Goal: Information Seeking & Learning: Learn about a topic

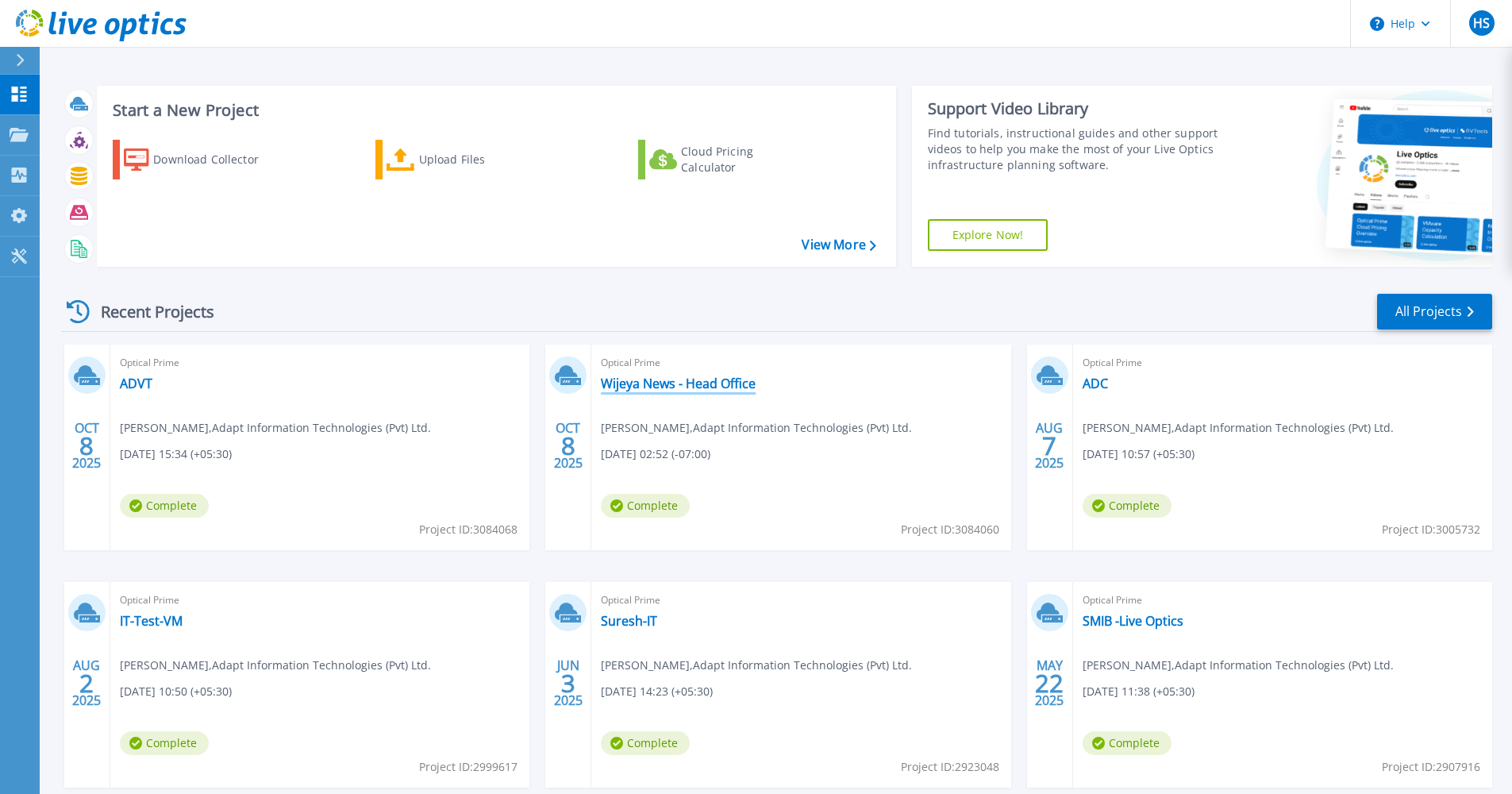
click at [743, 389] on link "Wijeya News - Head Office" at bounding box center [678, 383] width 155 height 16
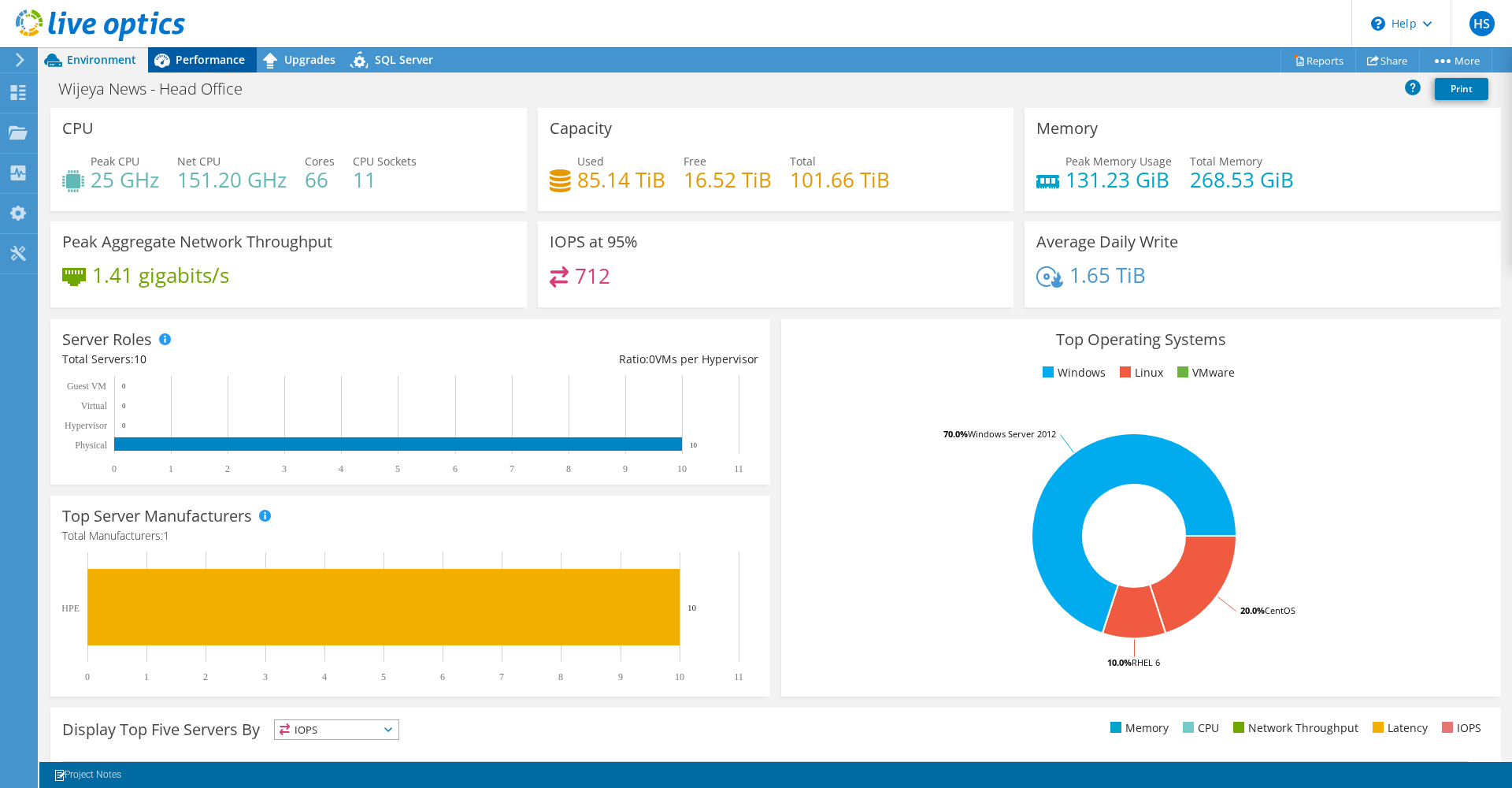
click at [212, 60] on span "Performance" at bounding box center [210, 59] width 70 height 15
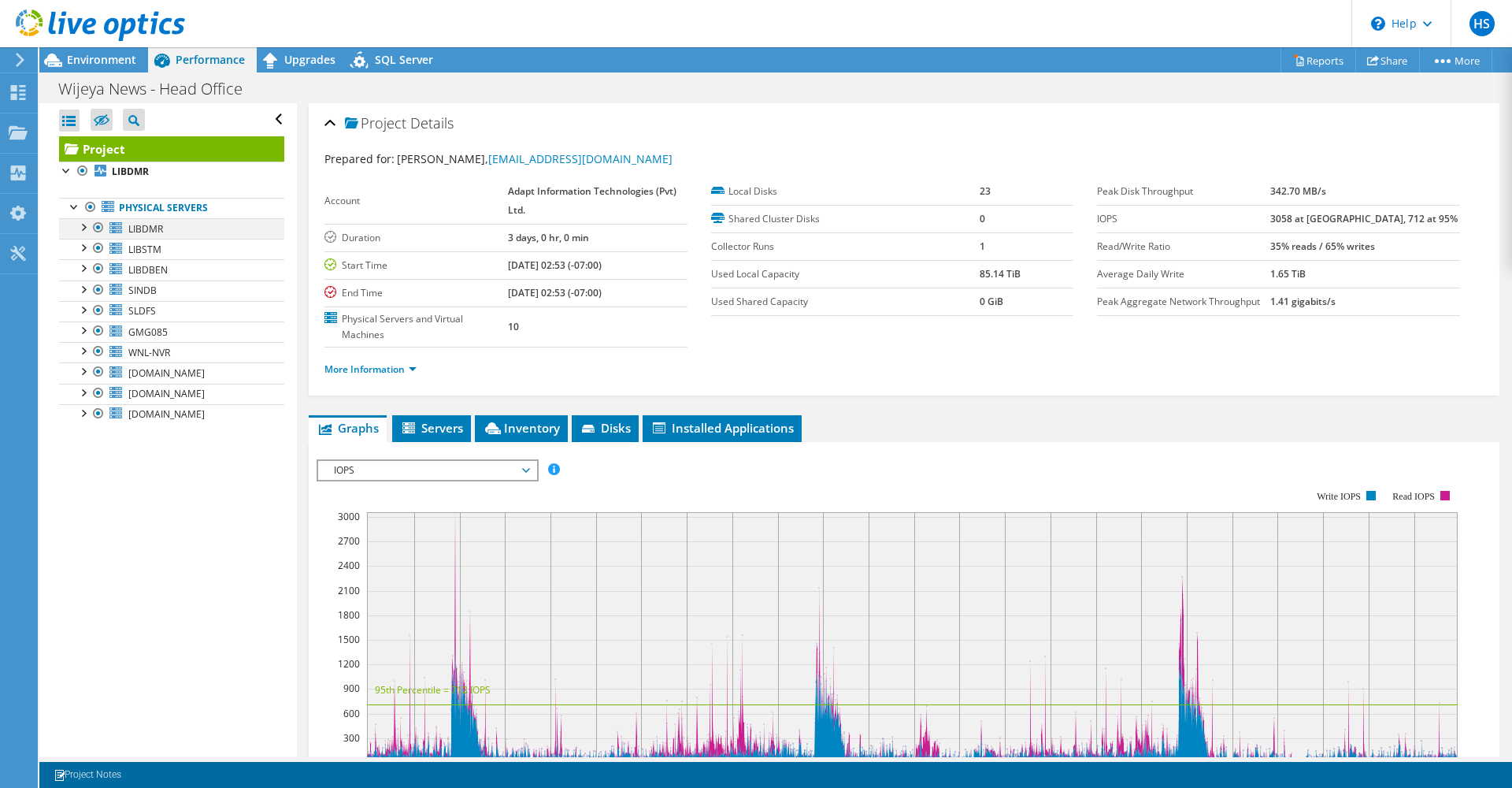
click at [86, 229] on div at bounding box center [83, 226] width 16 height 16
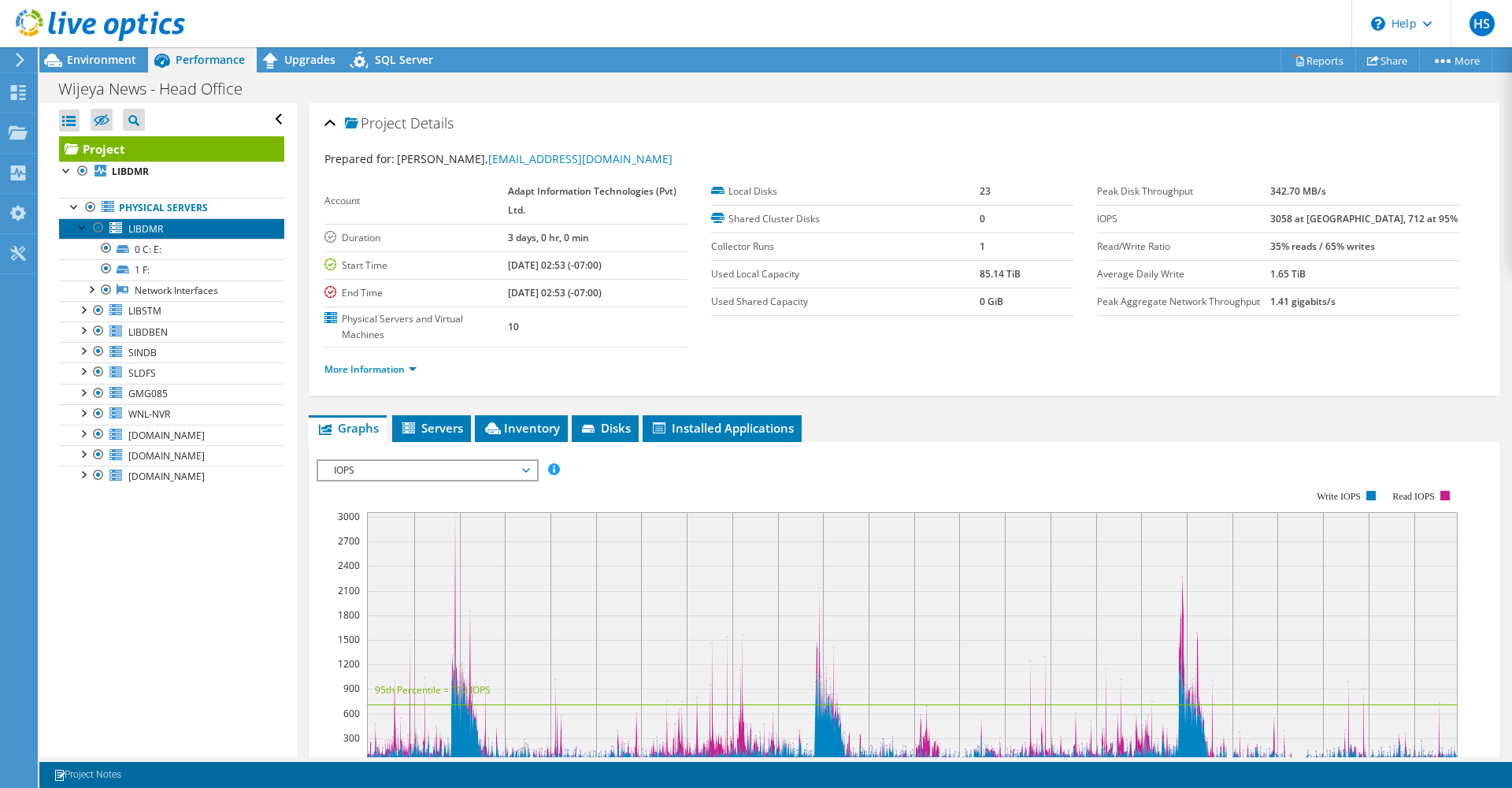
click at [124, 233] on link "LIBDMR" at bounding box center [171, 228] width 225 height 20
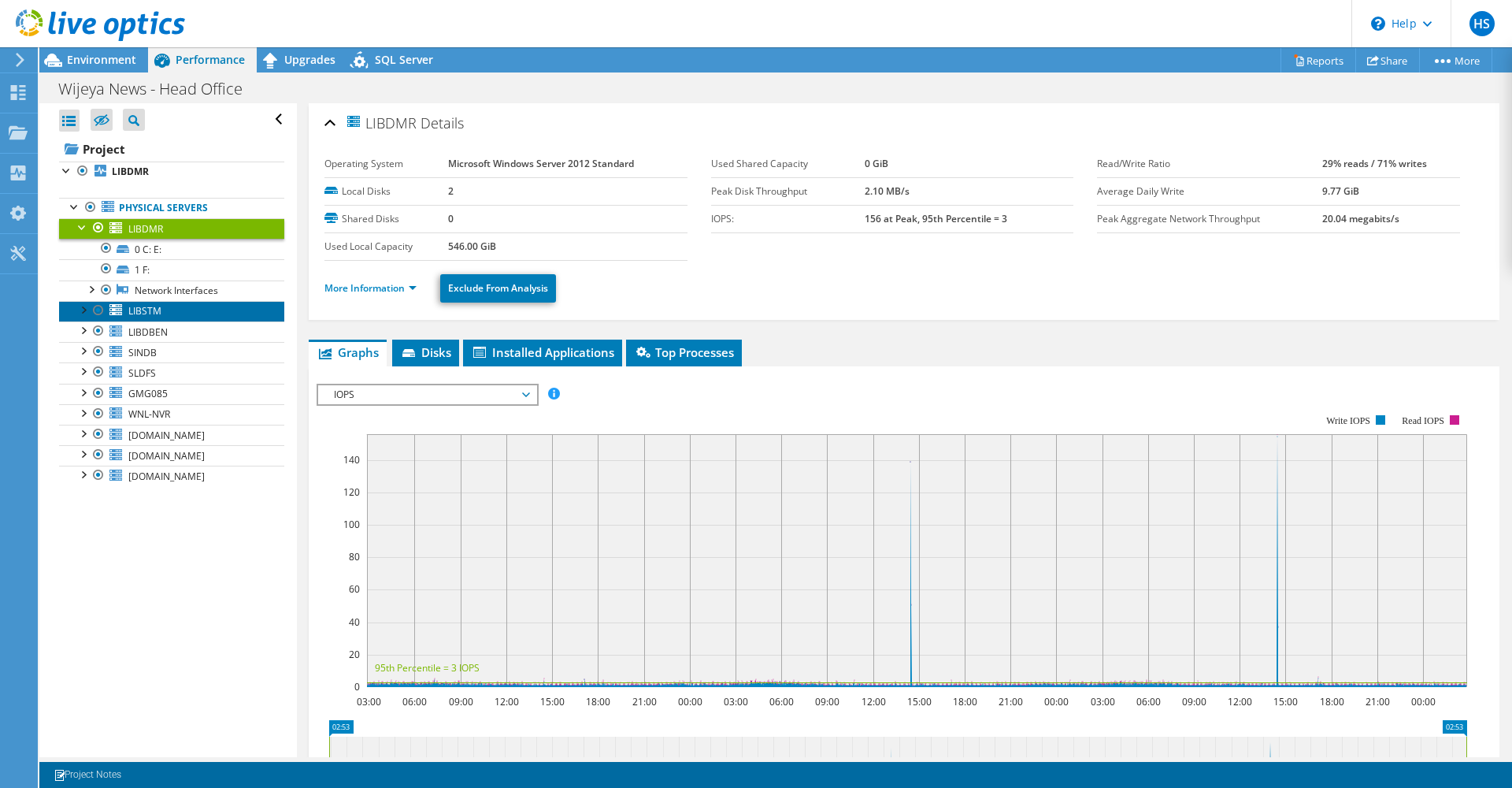
click at [120, 309] on icon at bounding box center [116, 310] width 12 height 11
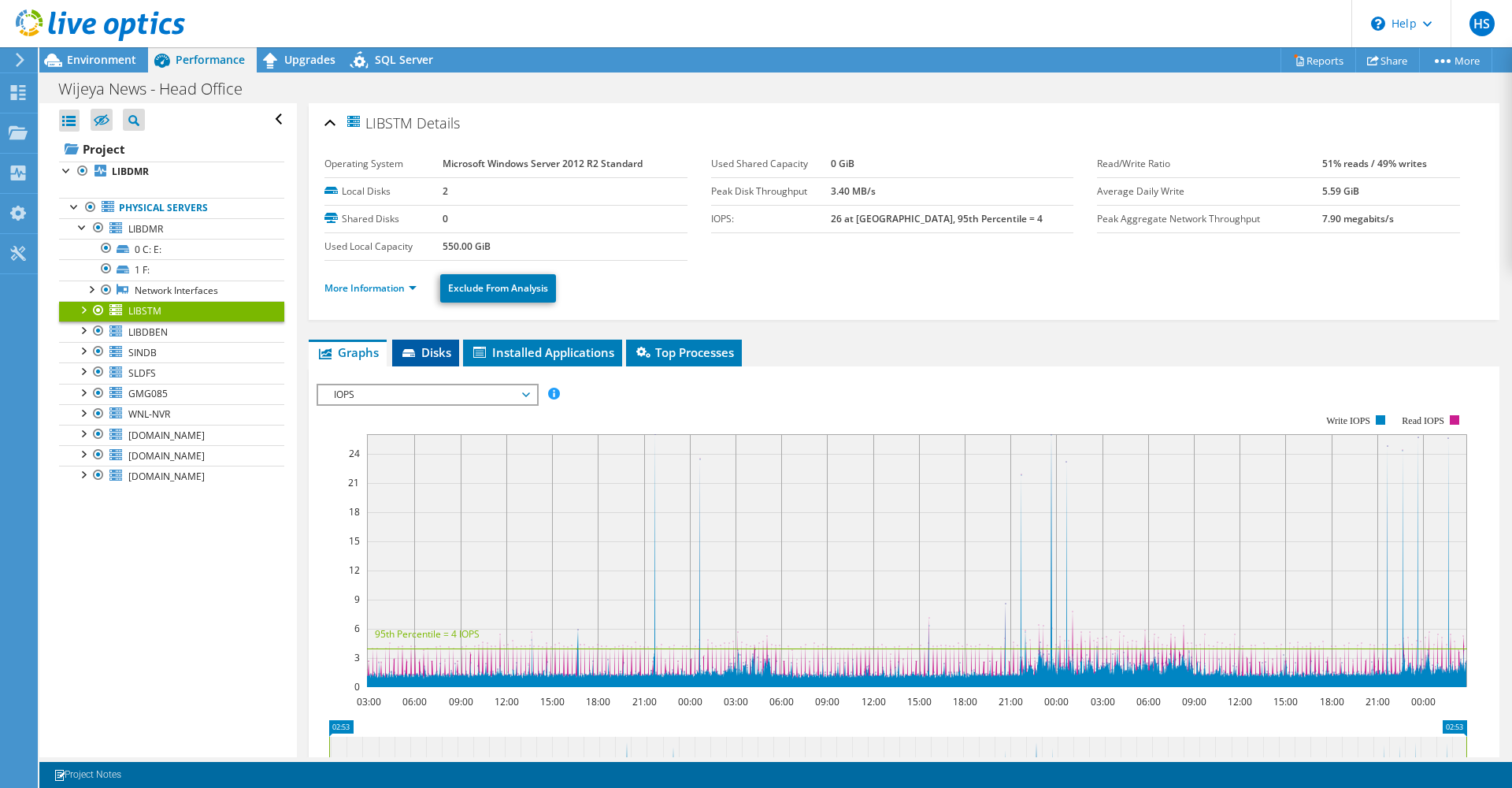
click at [424, 364] on li "Disks" at bounding box center [426, 353] width 67 height 26
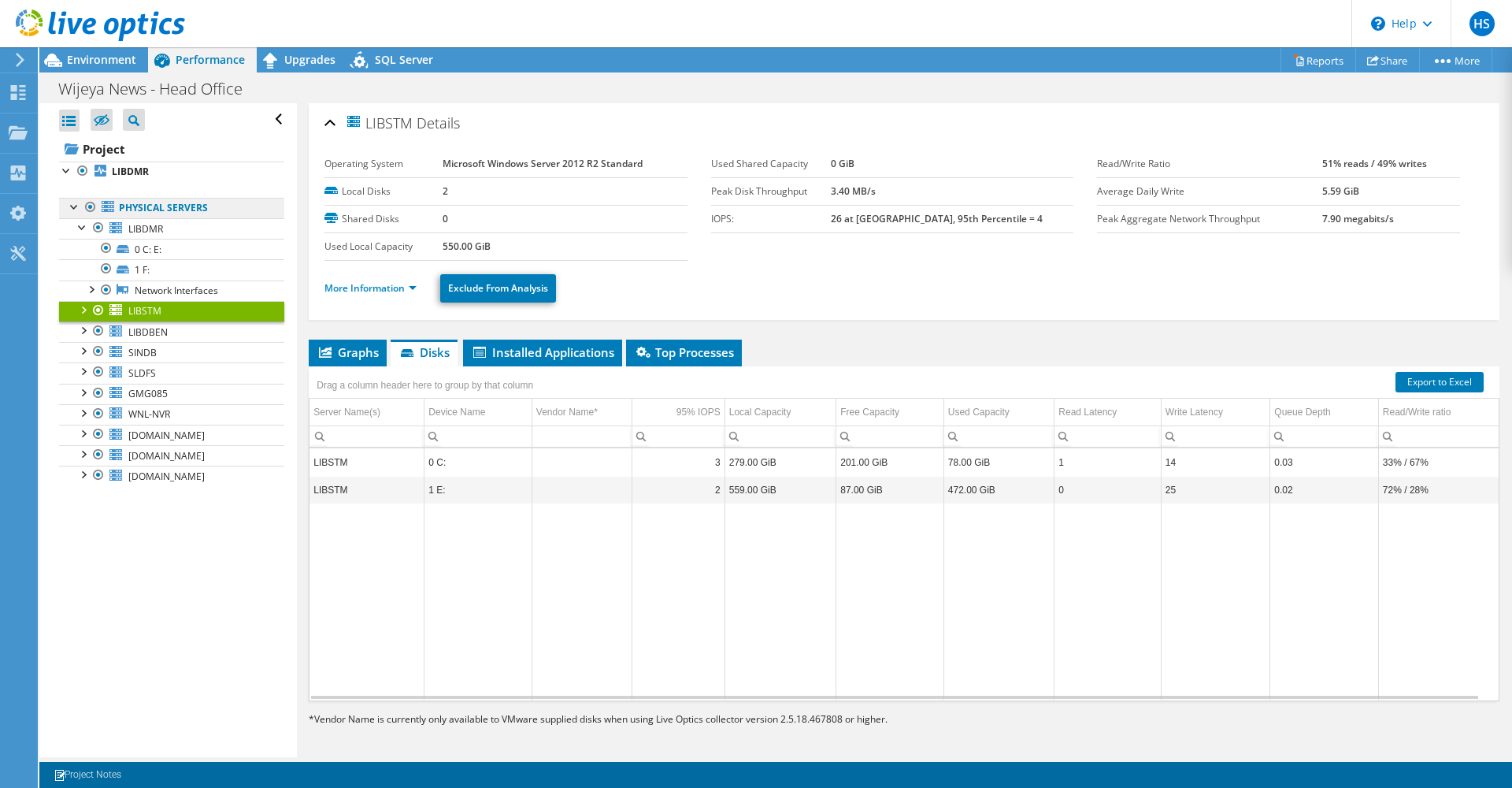
click at [133, 205] on link "Physical Servers" at bounding box center [171, 207] width 225 height 20
click at [115, 208] on link "Physical Servers" at bounding box center [171, 207] width 225 height 20
click at [80, 334] on div at bounding box center [83, 329] width 16 height 16
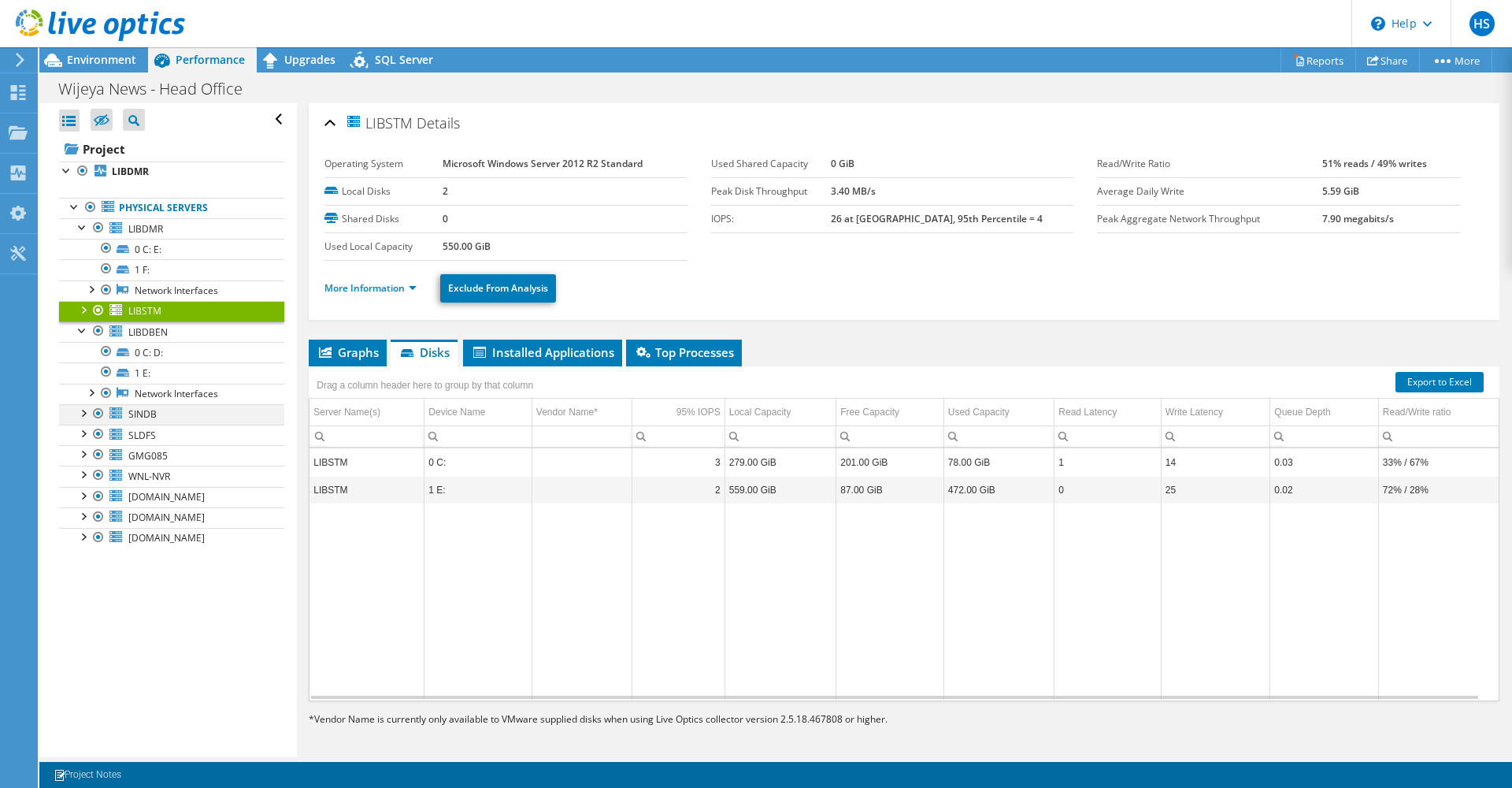
click at [82, 414] on div at bounding box center [83, 412] width 16 height 16
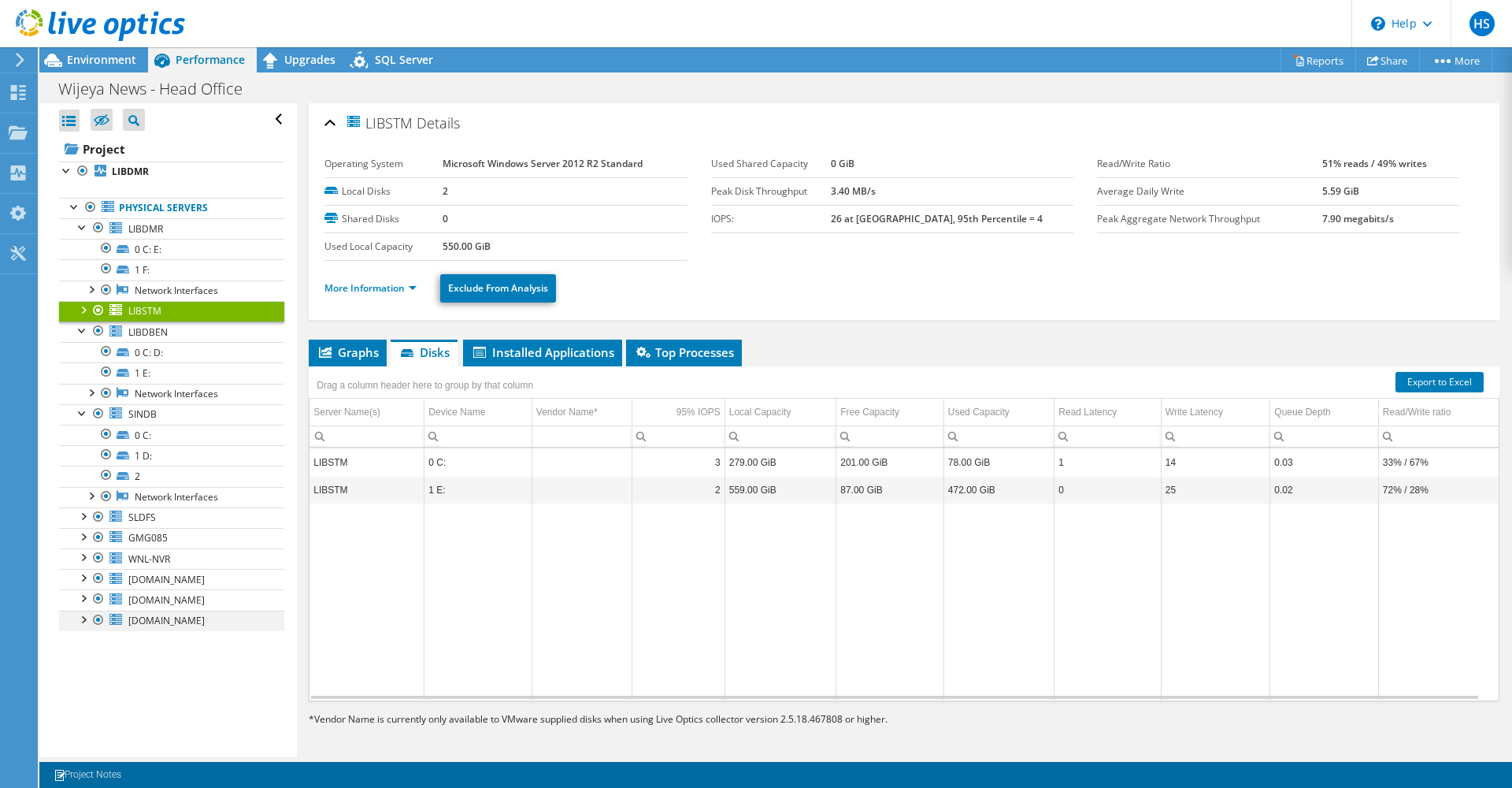
click at [78, 624] on div at bounding box center [83, 619] width 16 height 16
click at [82, 607] on link "glusterA01.wnl.lk" at bounding box center [171, 599] width 225 height 20
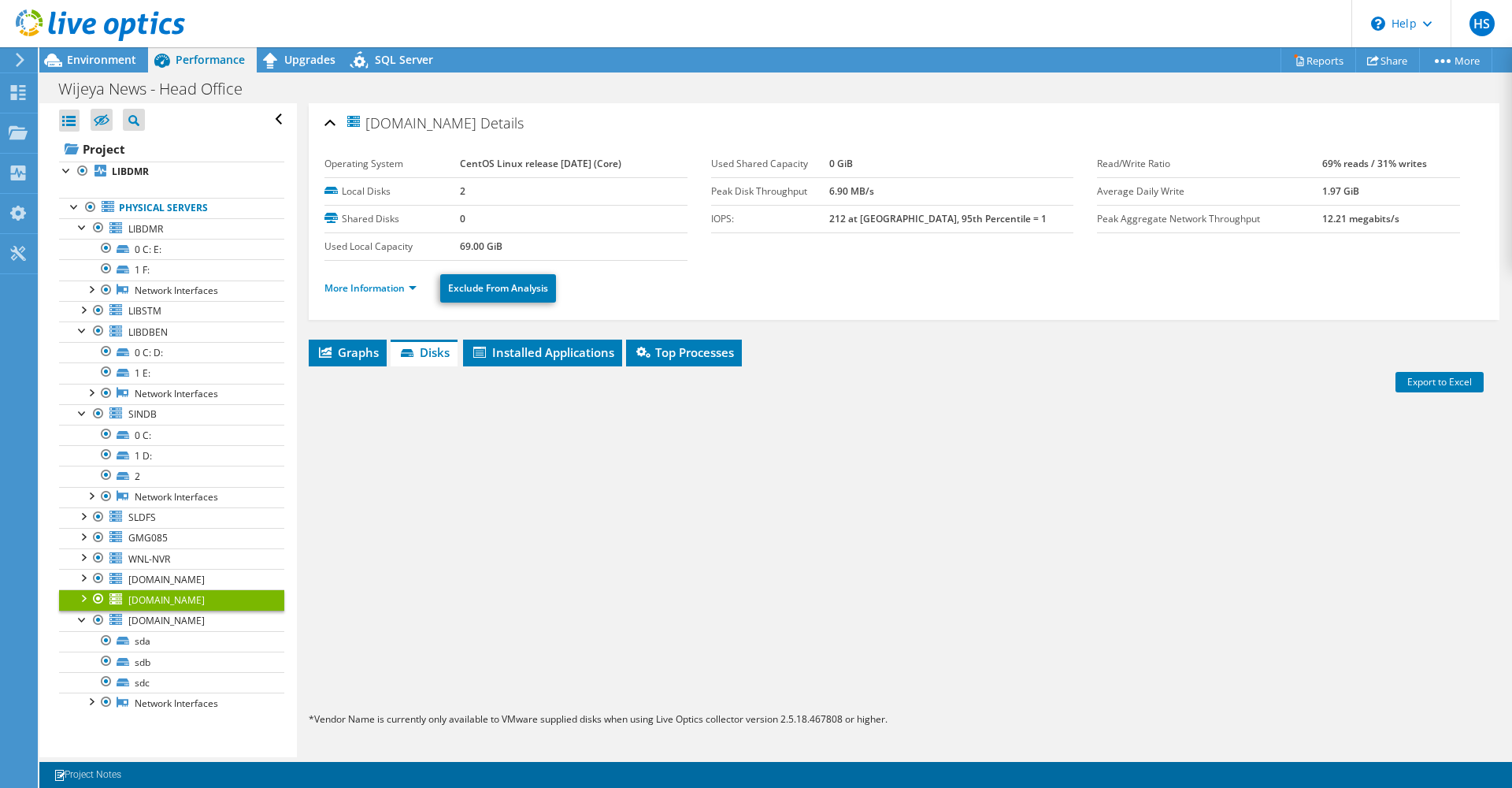
click at [82, 596] on div at bounding box center [83, 597] width 16 height 16
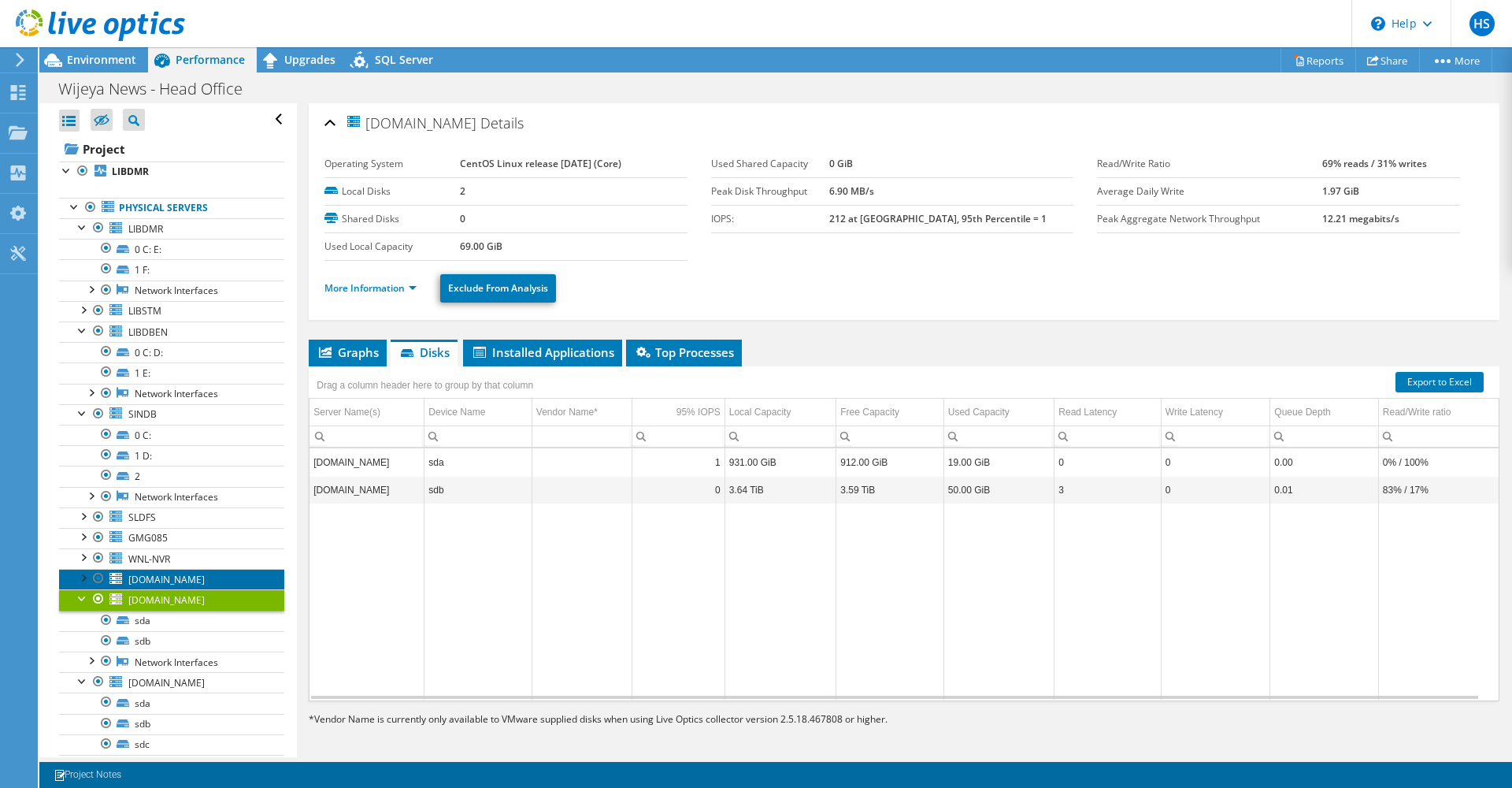
click at [80, 585] on link "glusterS02.wnl.lk" at bounding box center [171, 579] width 225 height 20
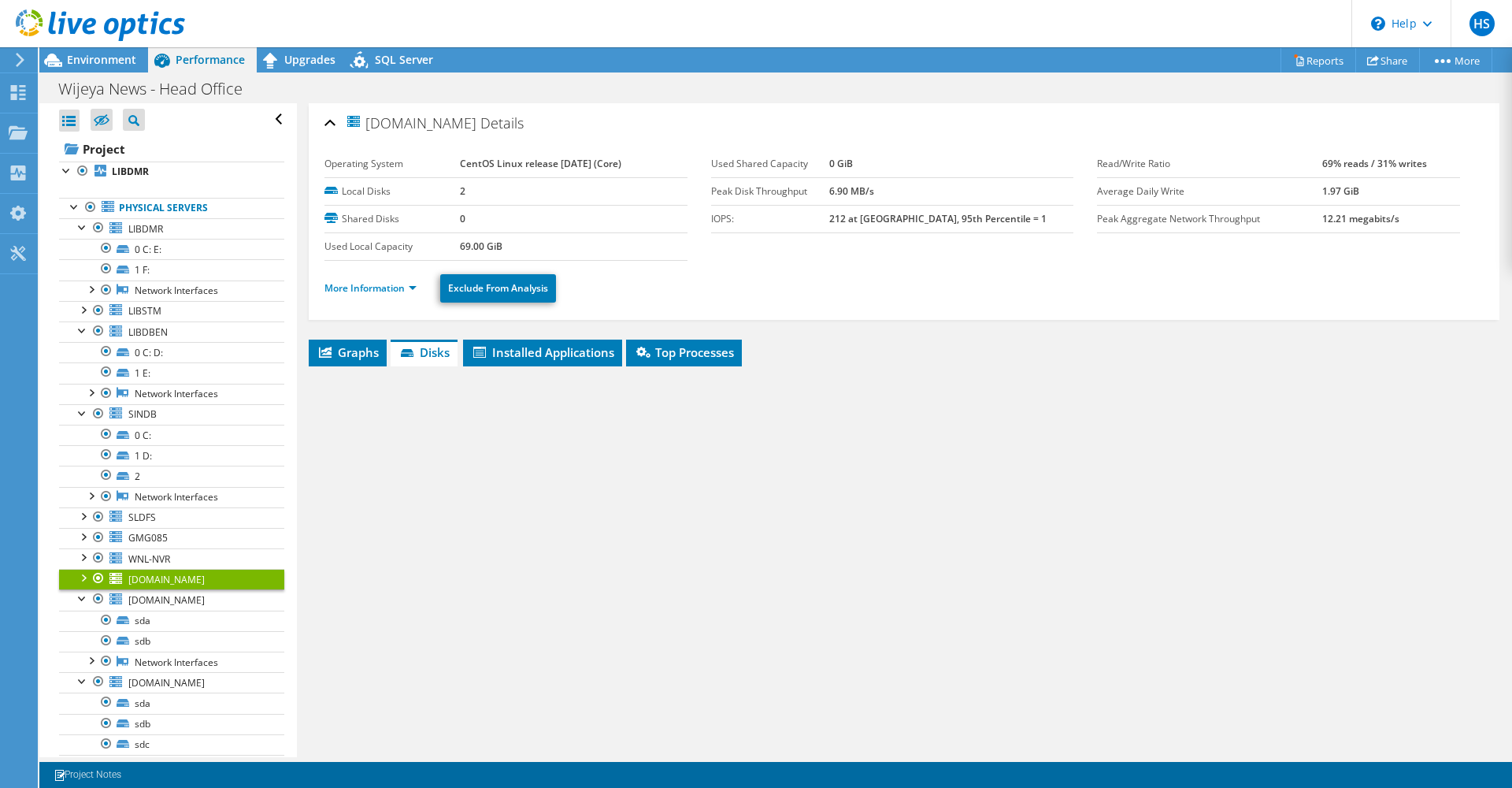
click at [79, 579] on div at bounding box center [83, 577] width 16 height 16
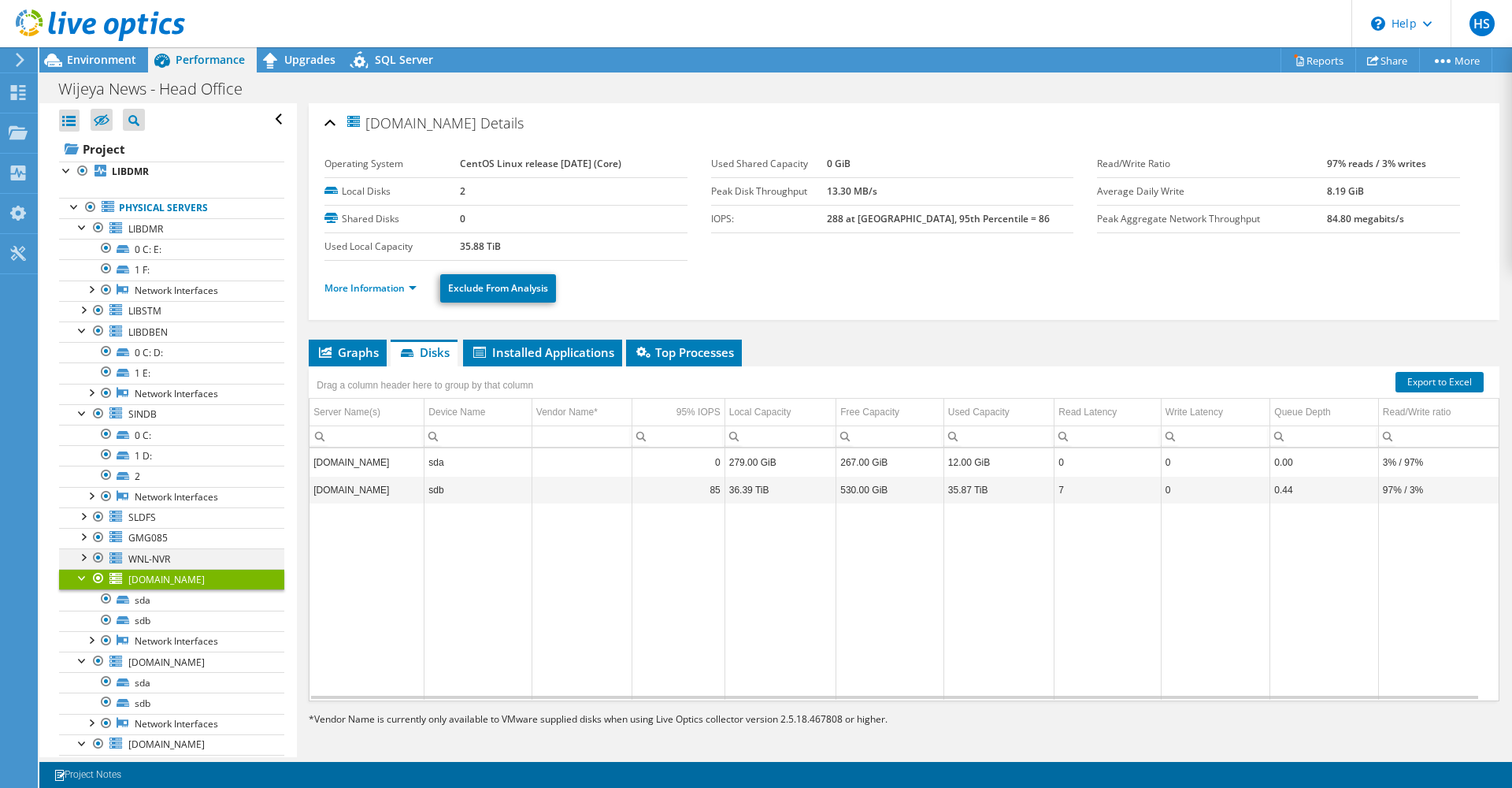
click at [80, 558] on div at bounding box center [83, 556] width 16 height 16
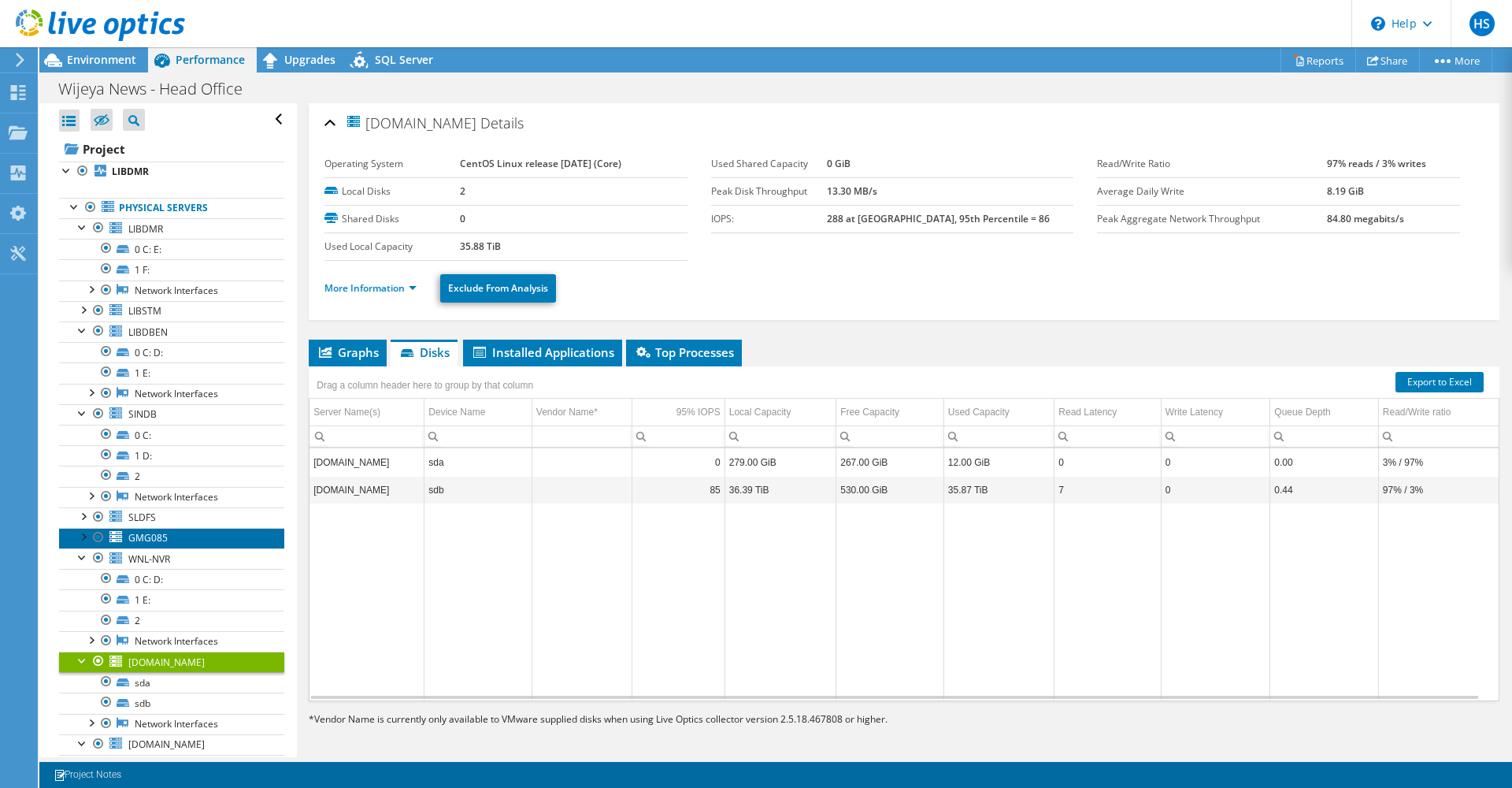
click at [82, 544] on link "GMG085" at bounding box center [171, 537] width 225 height 20
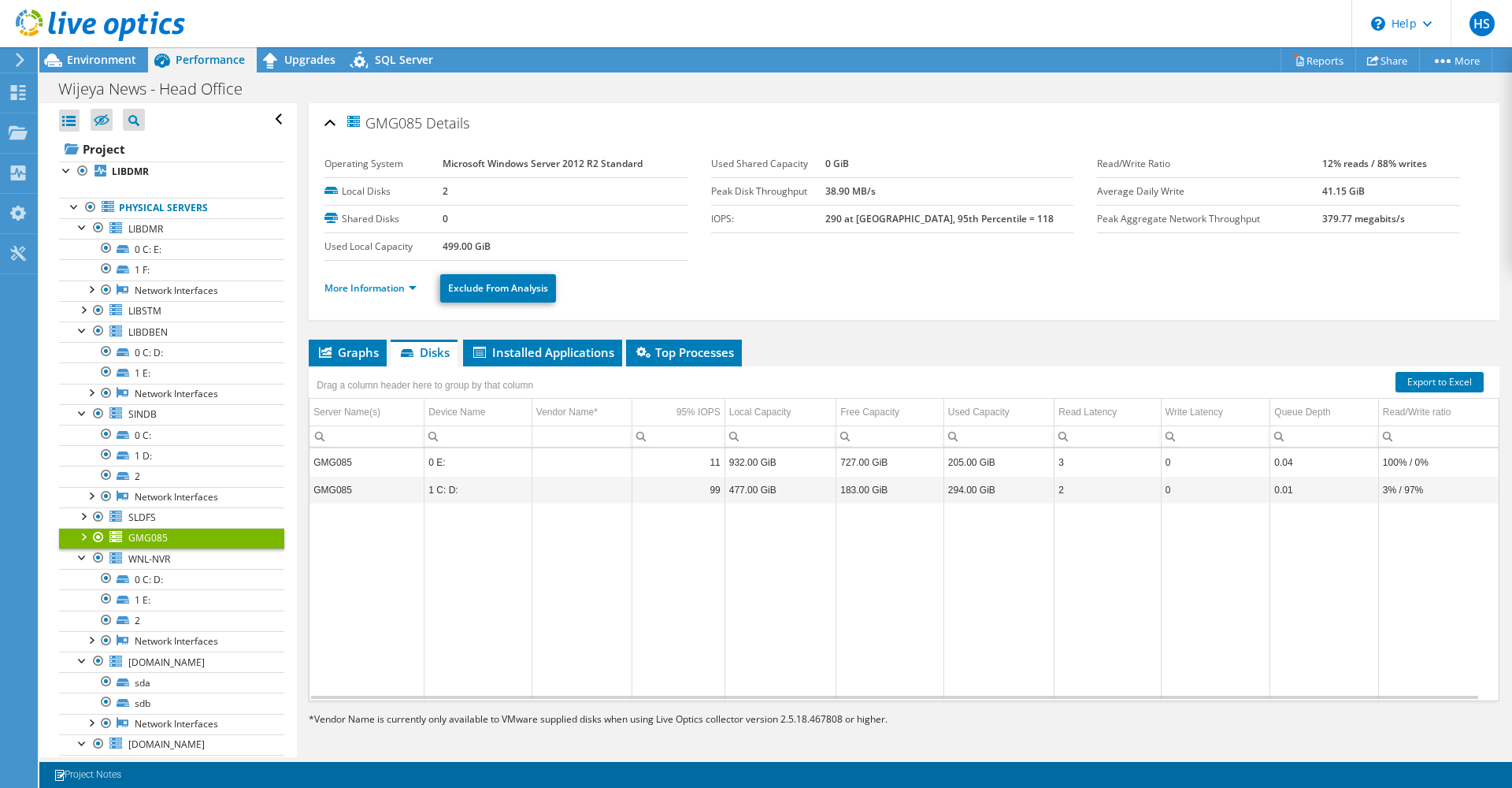
click at [82, 538] on div at bounding box center [83, 536] width 16 height 16
click at [89, 519] on div at bounding box center [83, 515] width 16 height 16
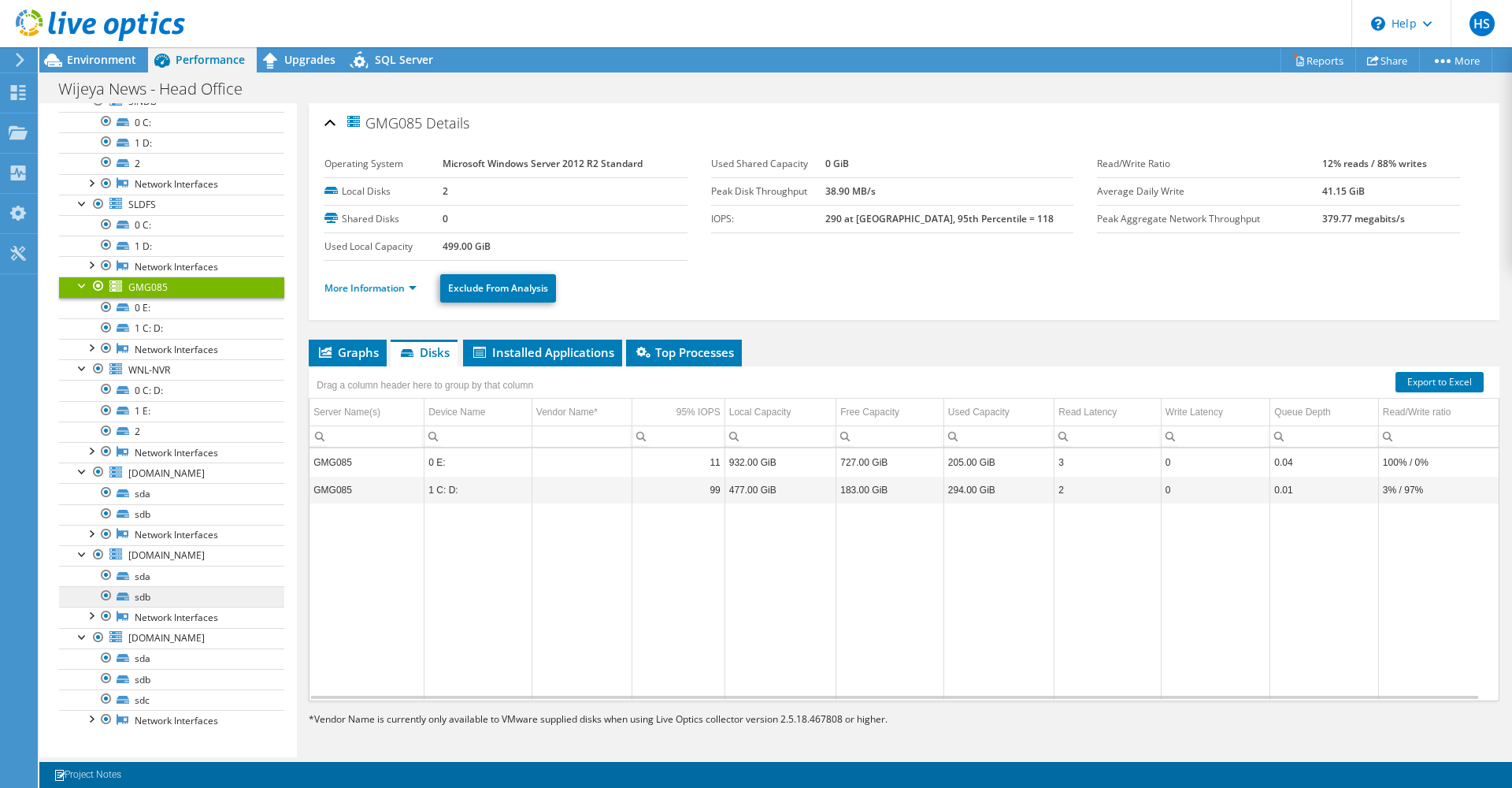
scroll to position [321, 0]
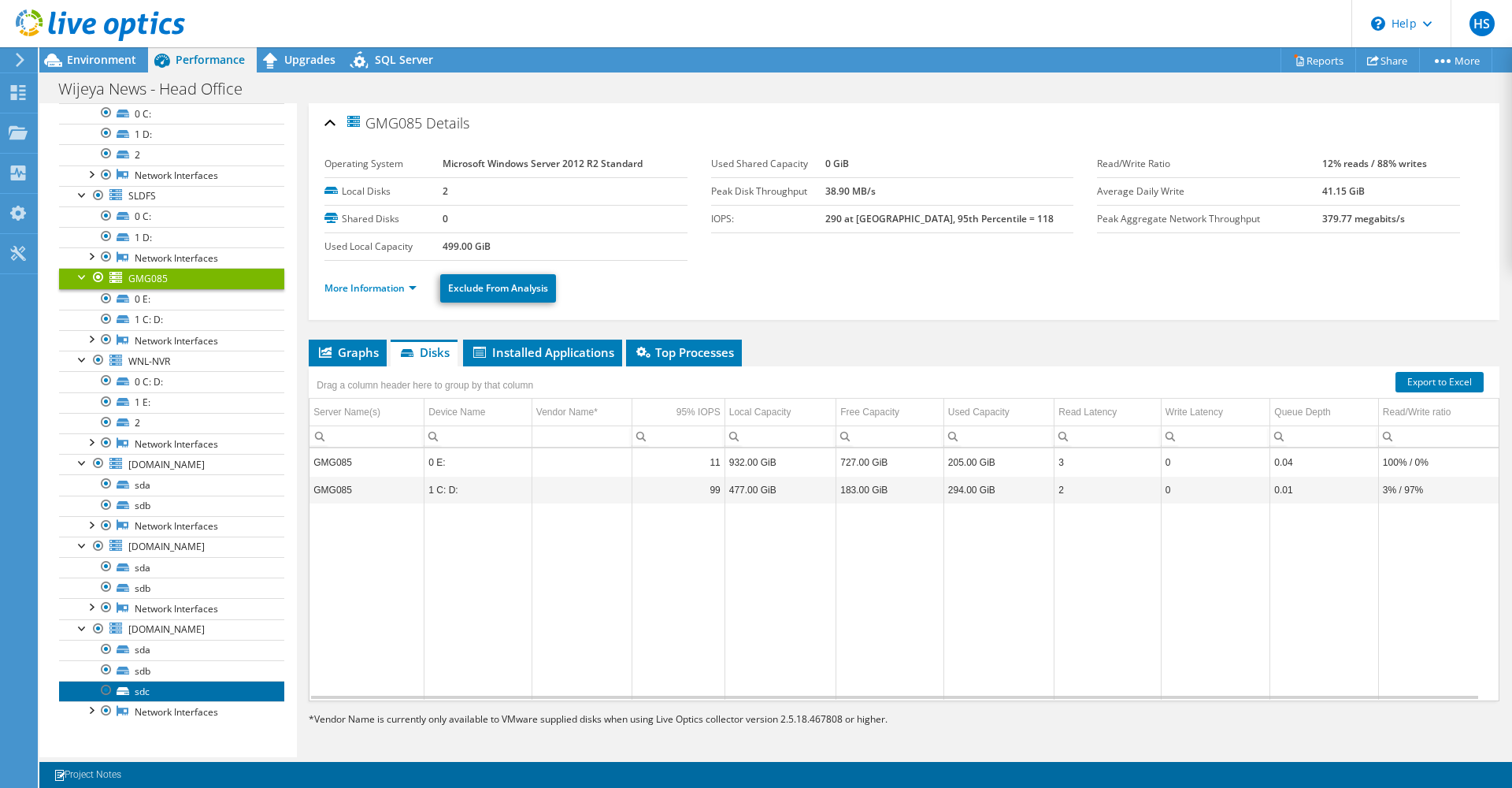
click at [153, 687] on link "sdc" at bounding box center [171, 690] width 225 height 20
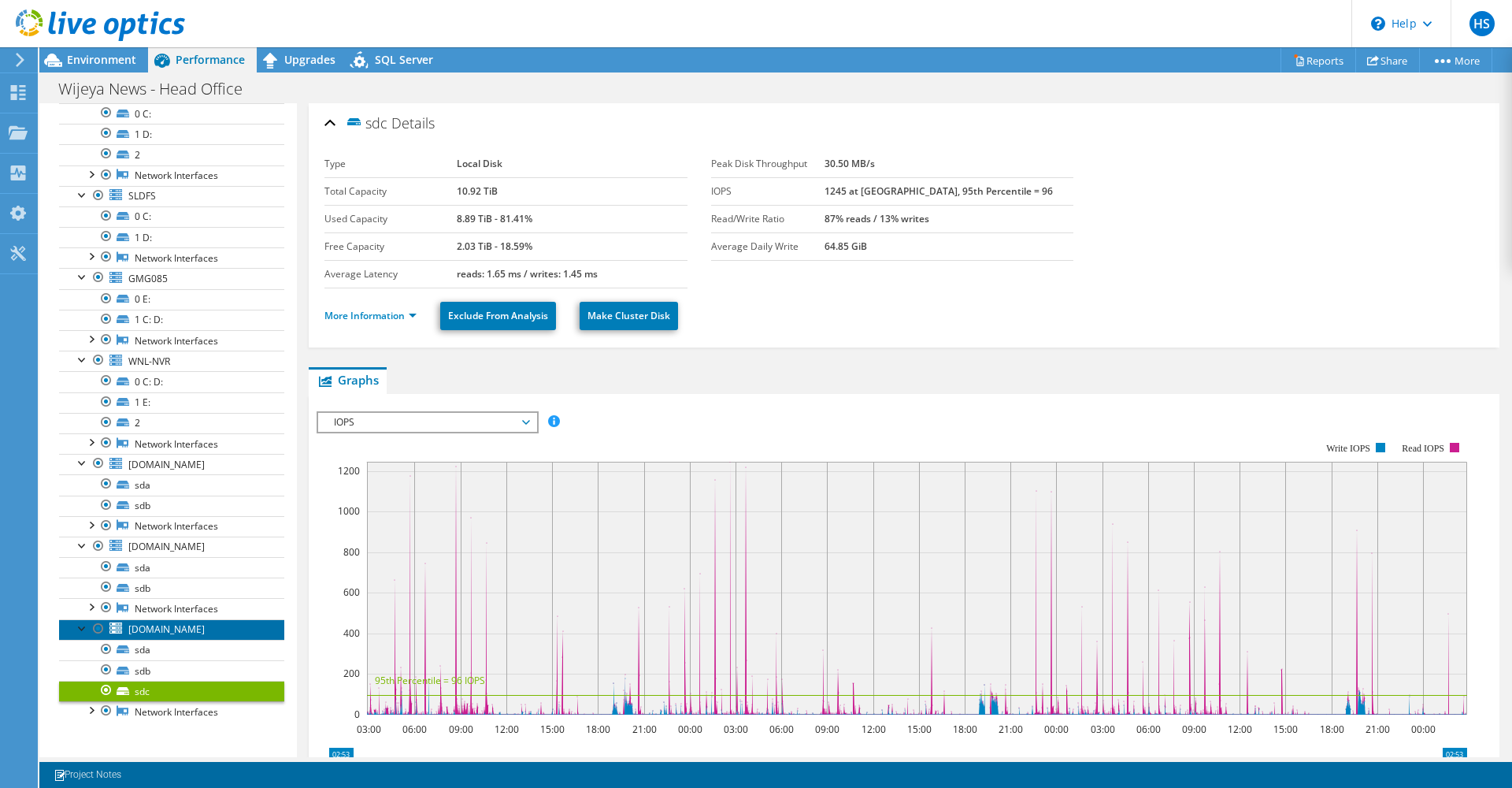
click at [151, 635] on span "newnfs.wnl.lk" at bounding box center [167, 628] width 77 height 13
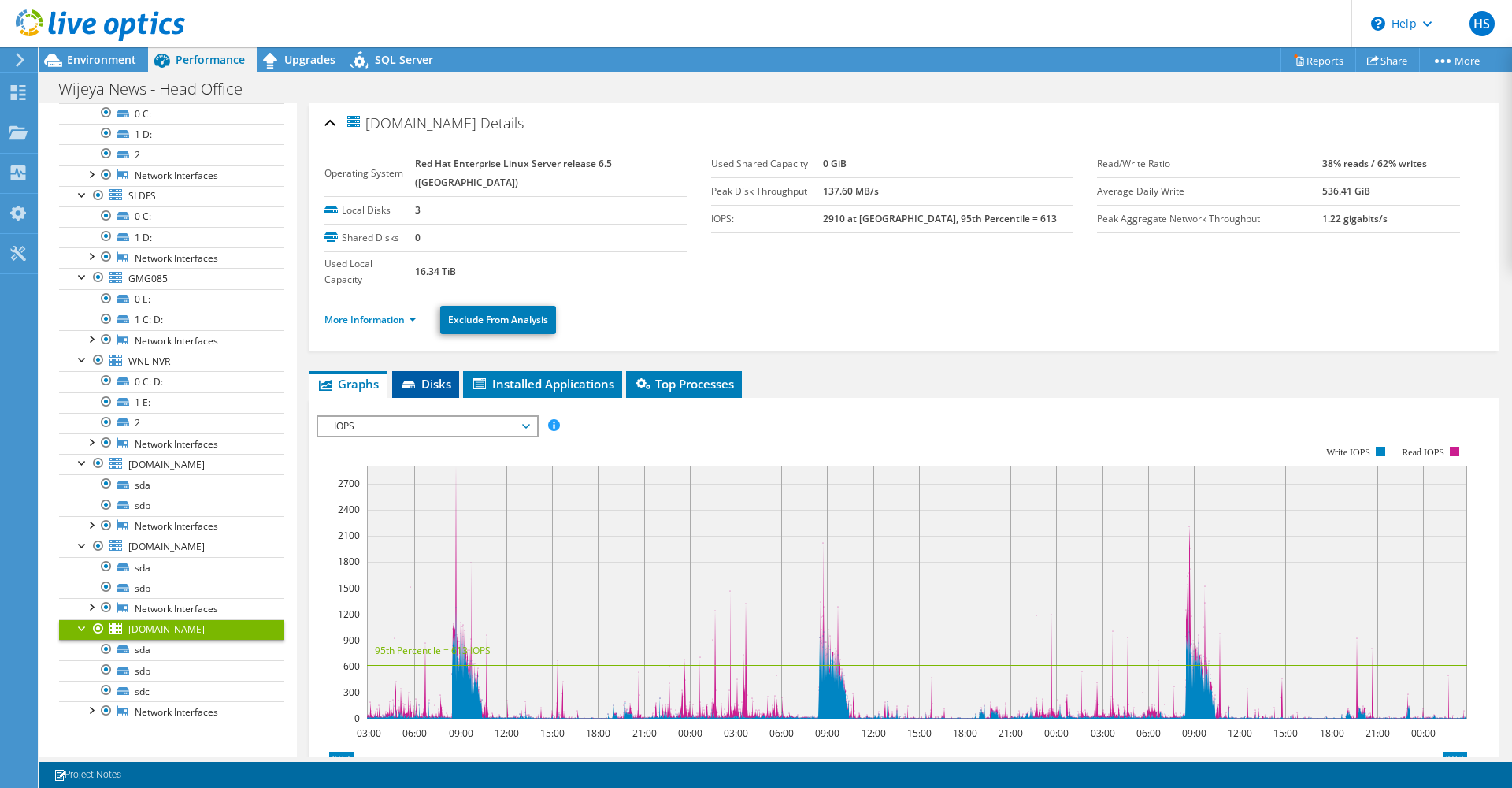
click at [439, 376] on span "Disks" at bounding box center [425, 384] width 51 height 16
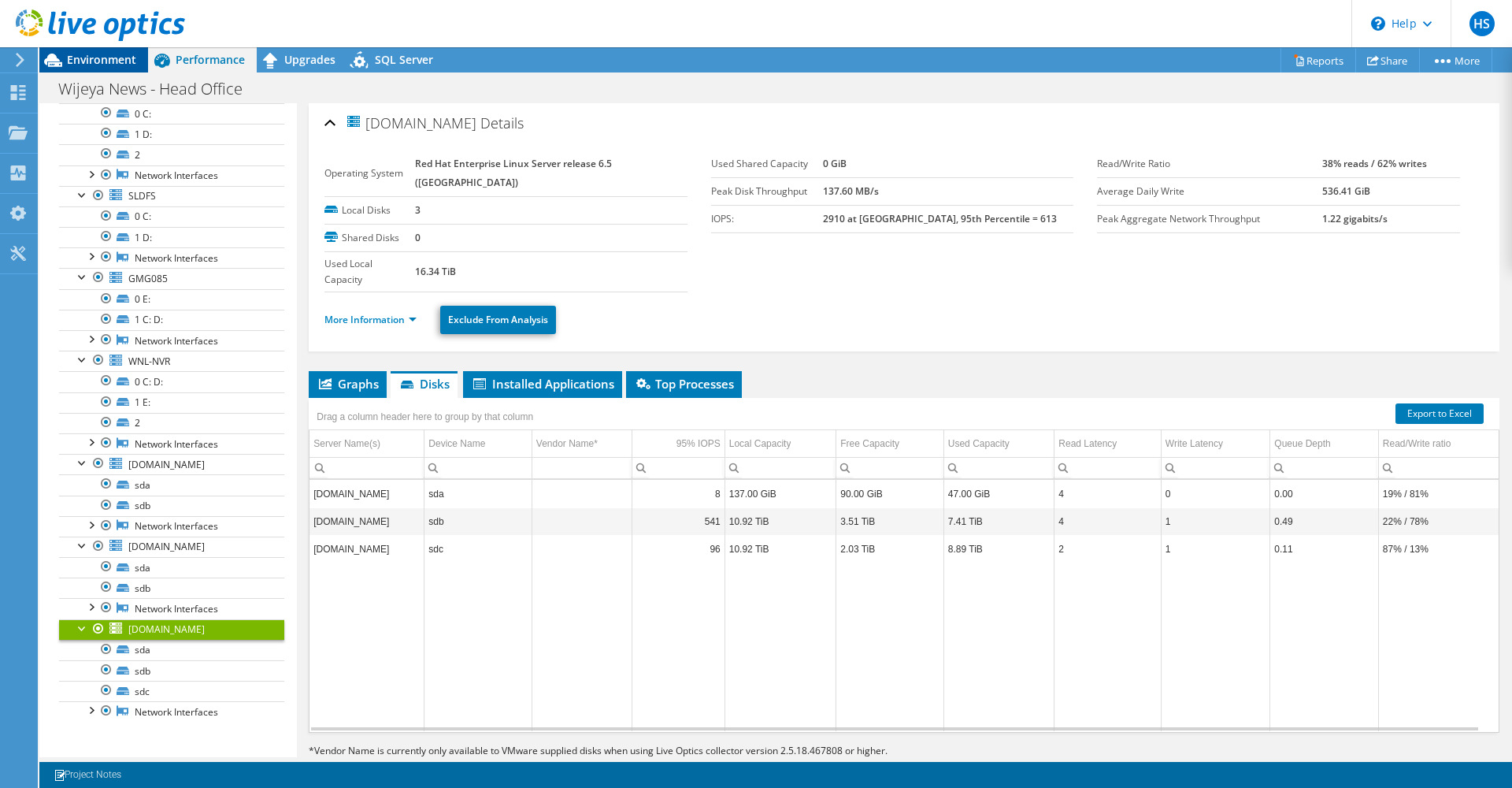
click at [63, 63] on icon at bounding box center [53, 60] width 27 height 27
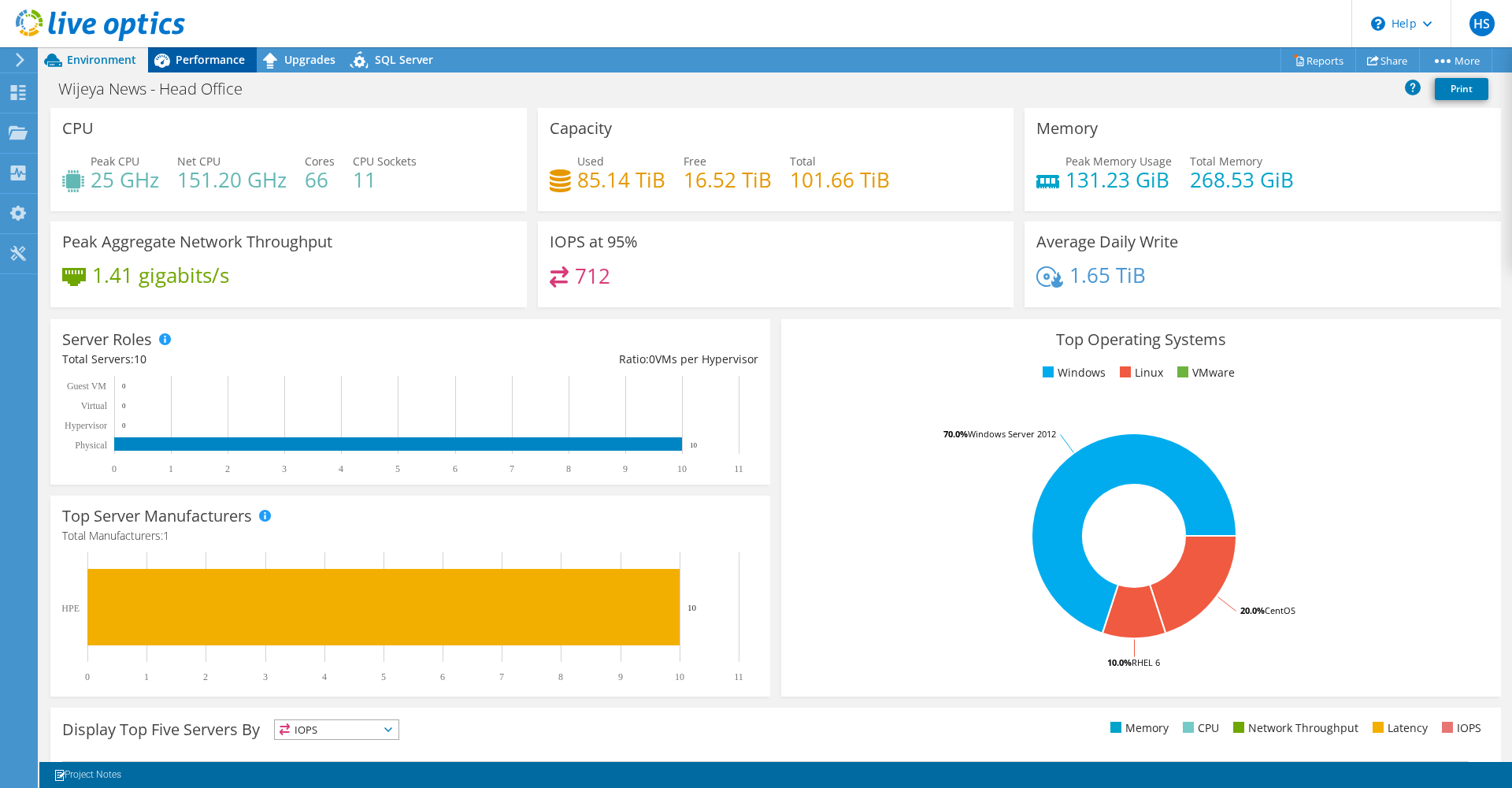
click at [183, 62] on span "Performance" at bounding box center [210, 59] width 70 height 15
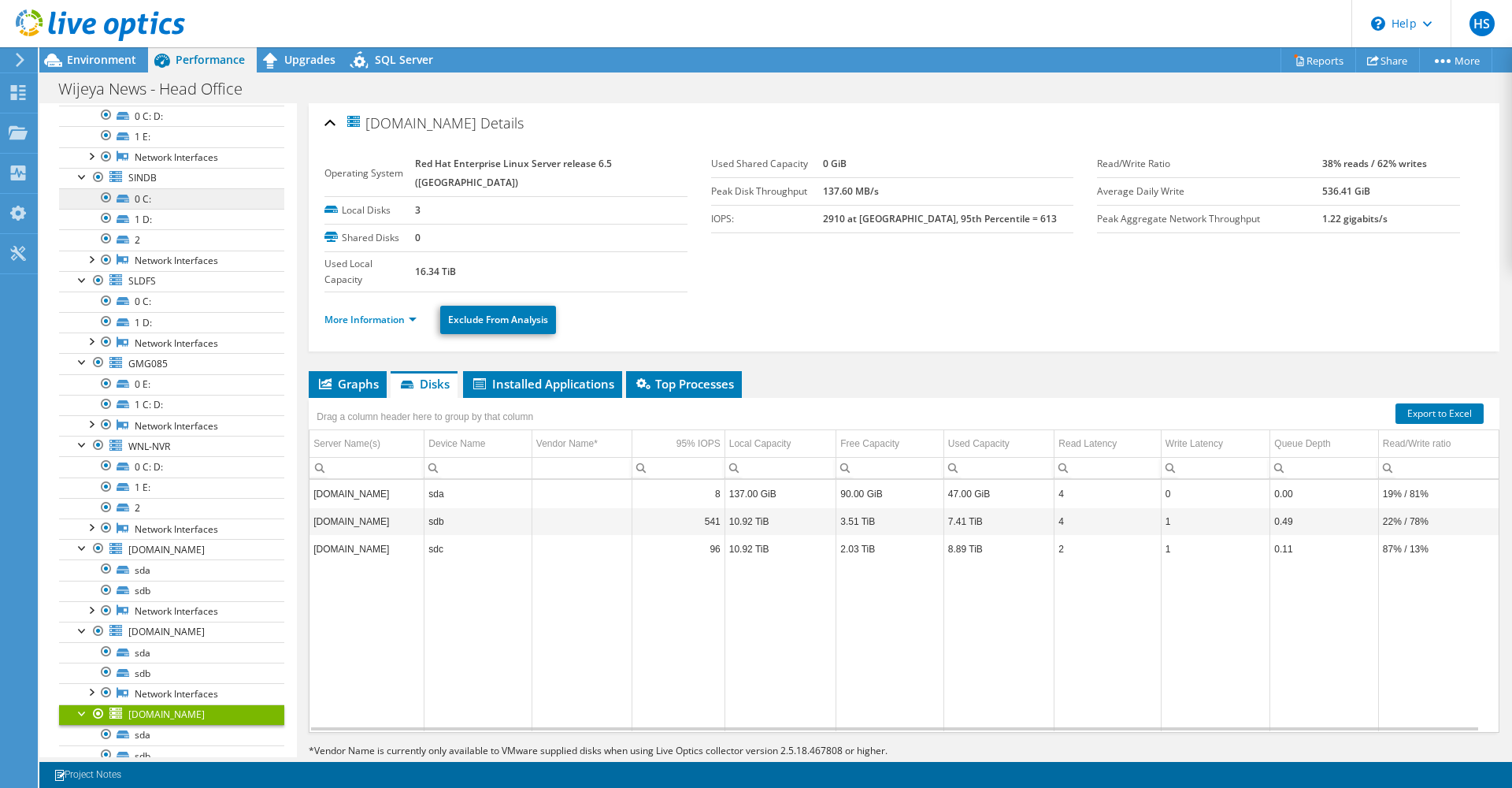
scroll to position [0, 0]
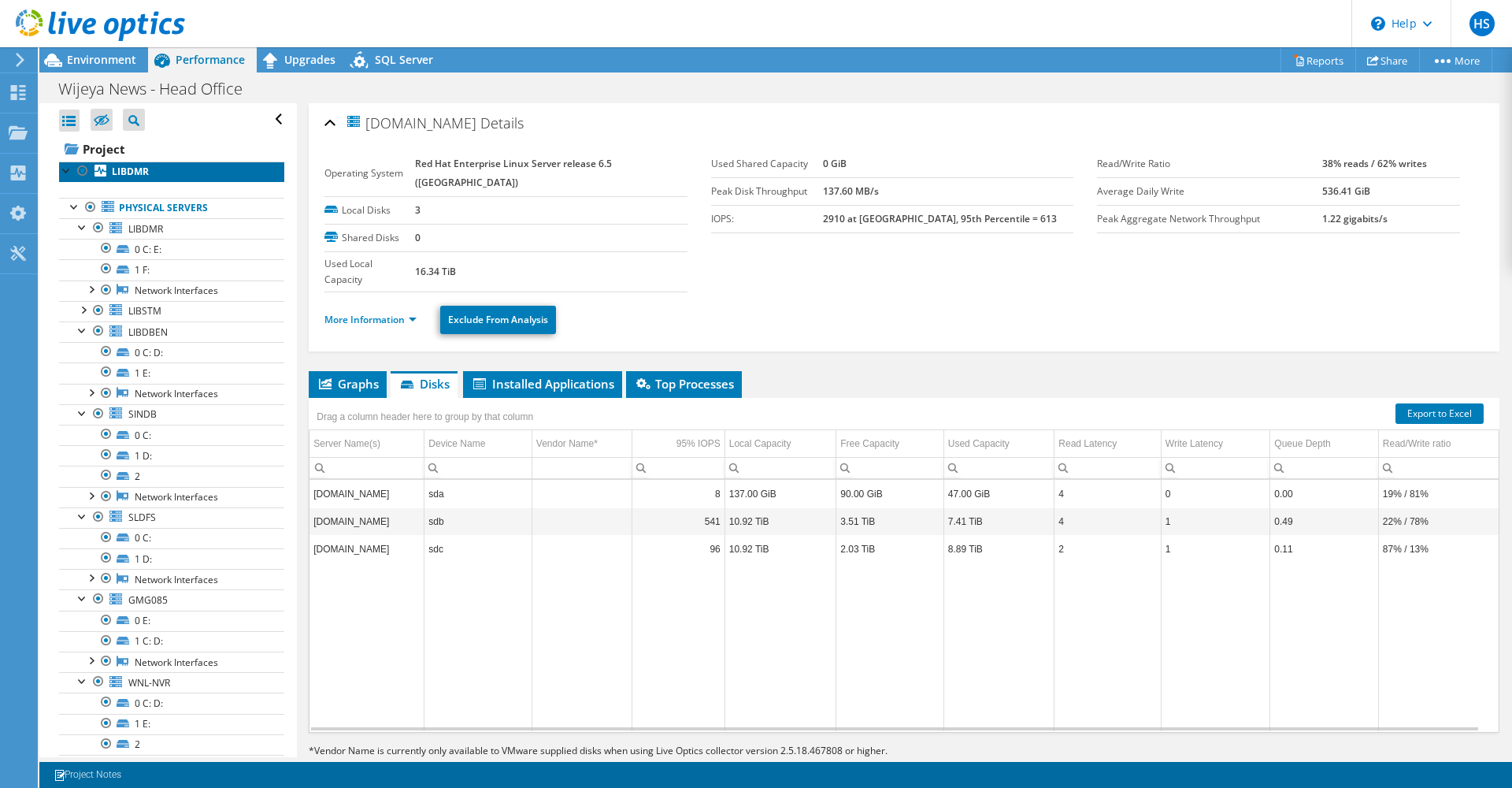
click at [114, 169] on b "LIBDMR" at bounding box center [131, 171] width 37 height 13
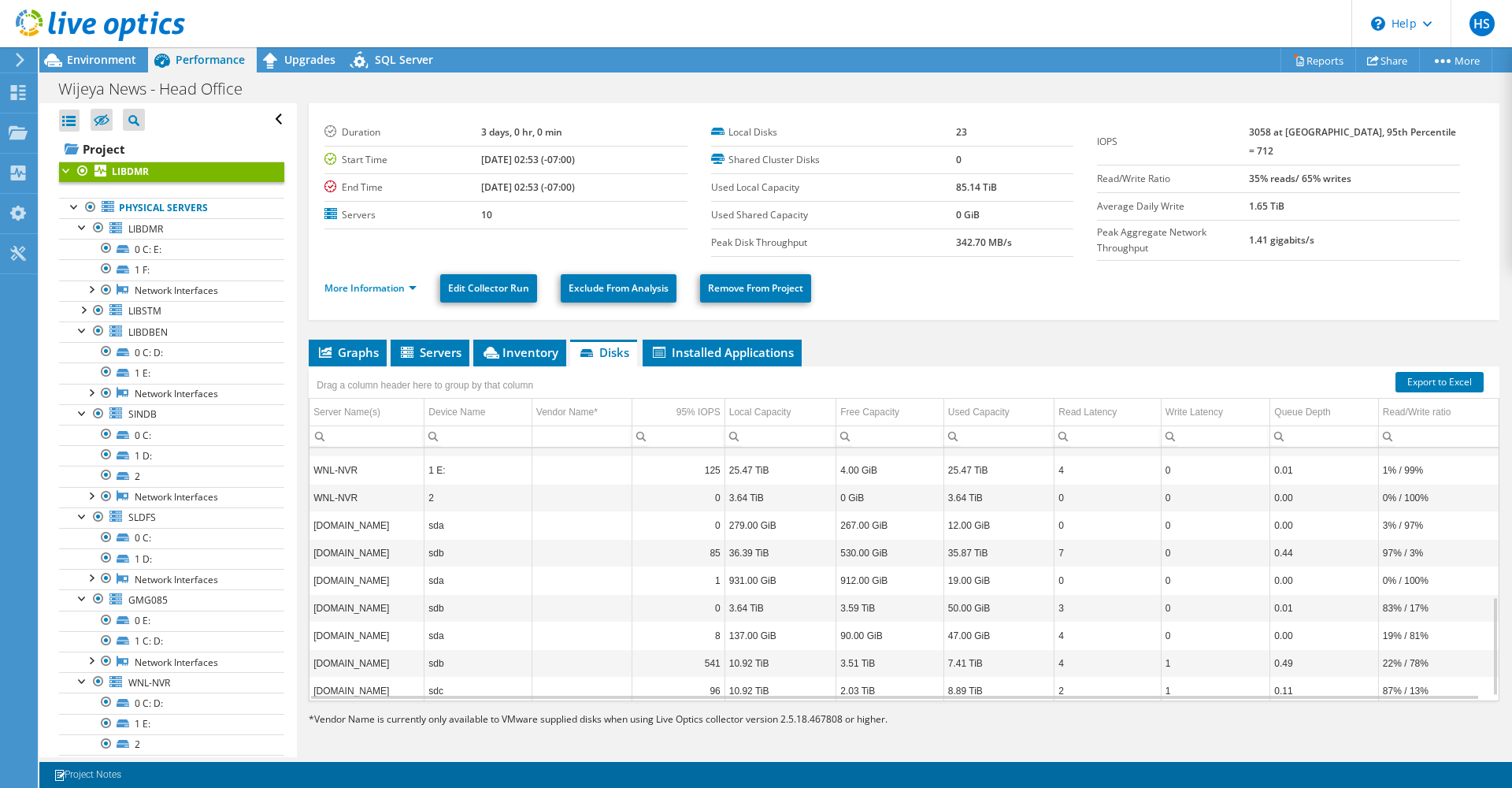
scroll to position [389, 0]
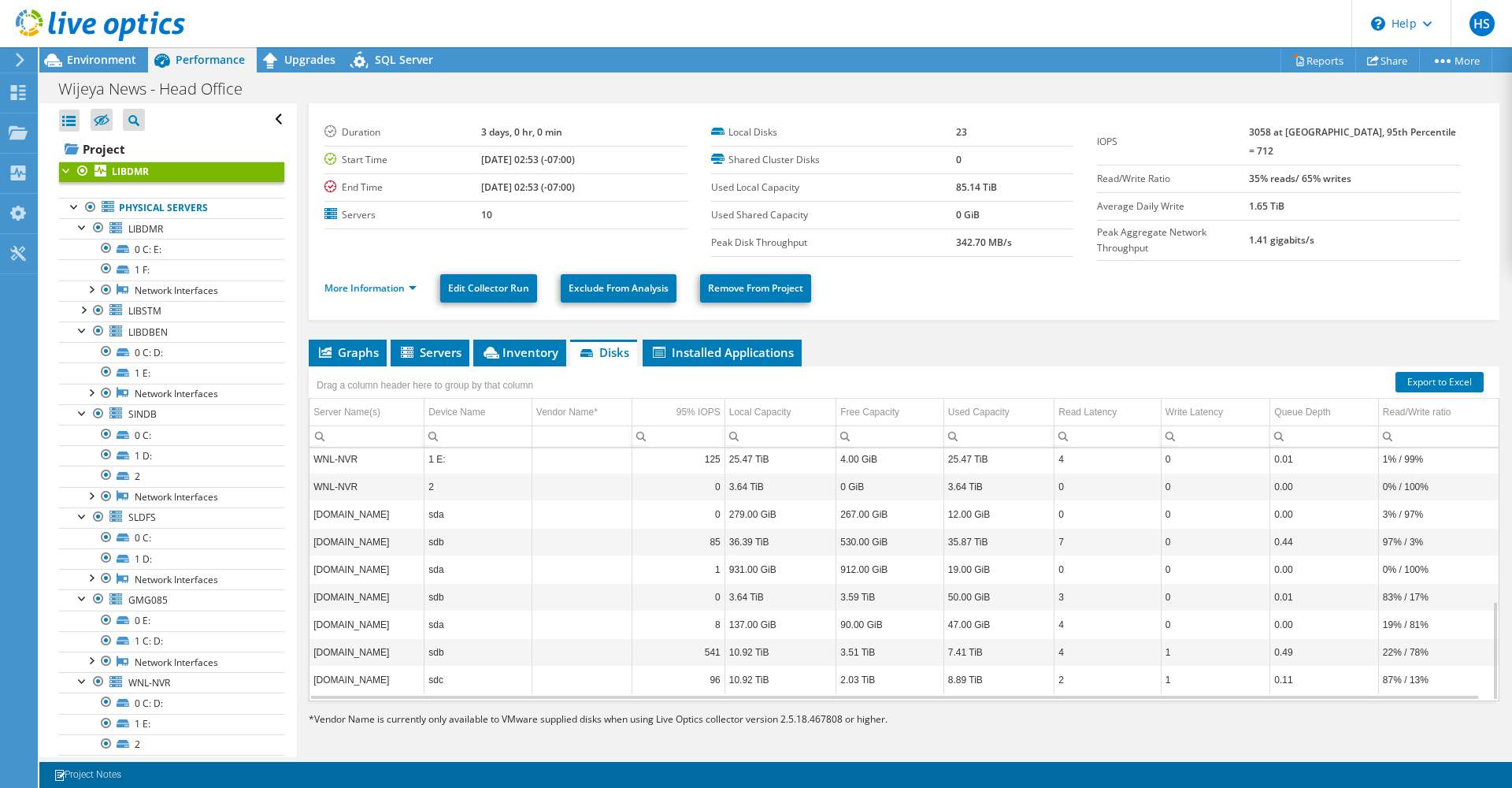
click at [958, 547] on td "35.87 TiB" at bounding box center [999, 541] width 111 height 27
click at [342, 541] on td "glusterS02.wnl.lk" at bounding box center [367, 541] width 115 height 27
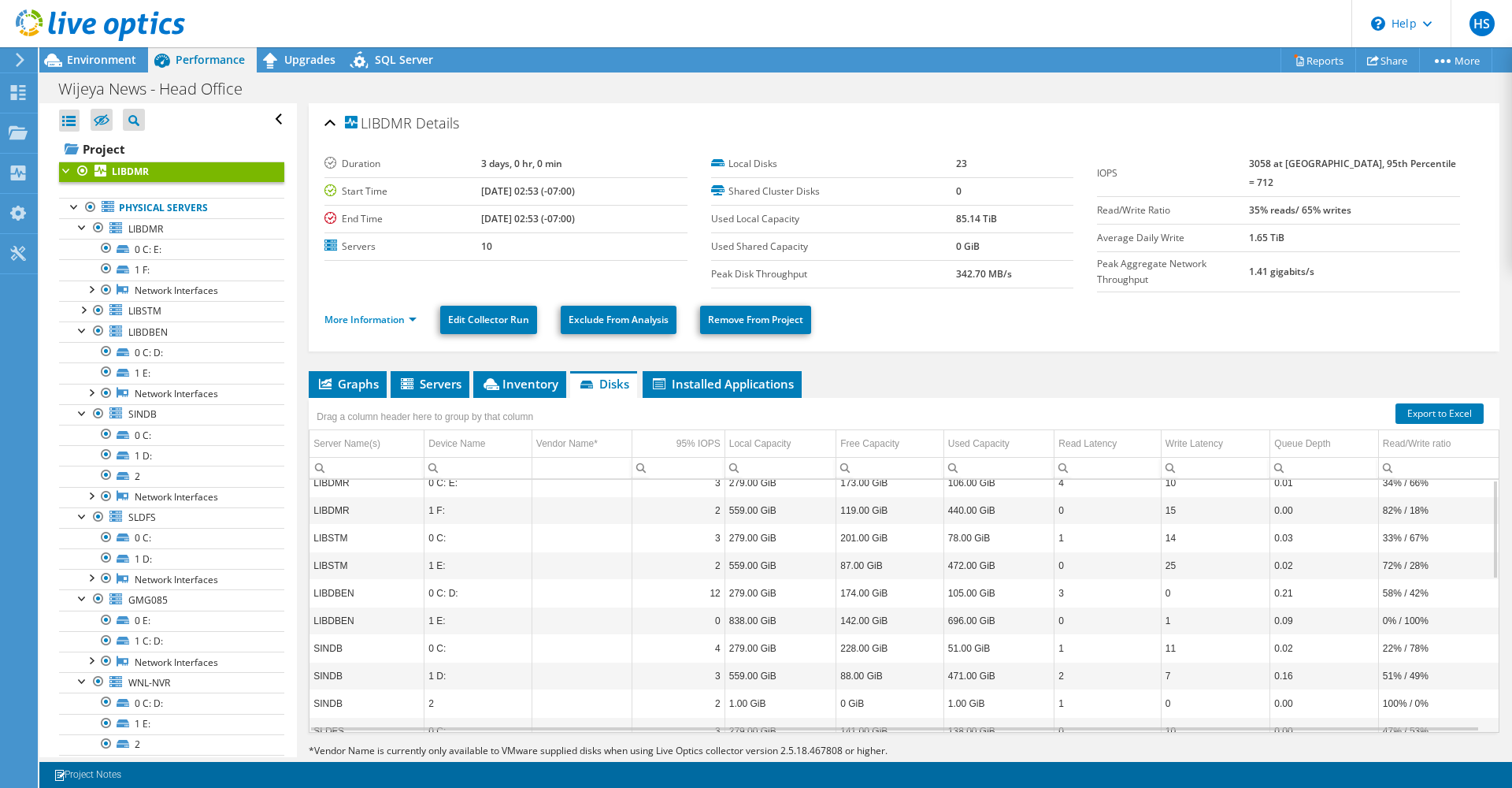
scroll to position [0, 0]
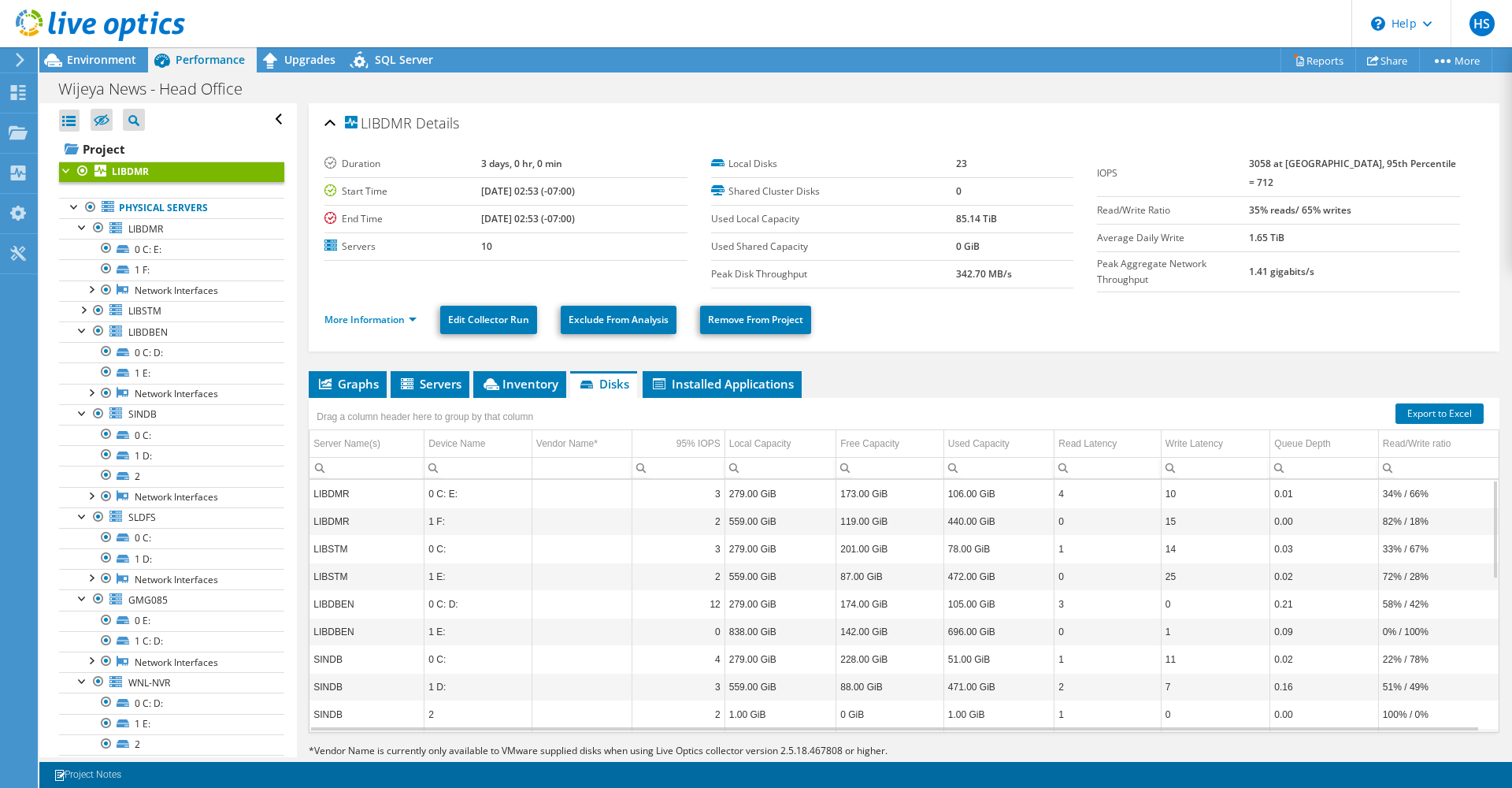
click at [131, 164] on link "LIBDMR" at bounding box center [171, 171] width 225 height 20
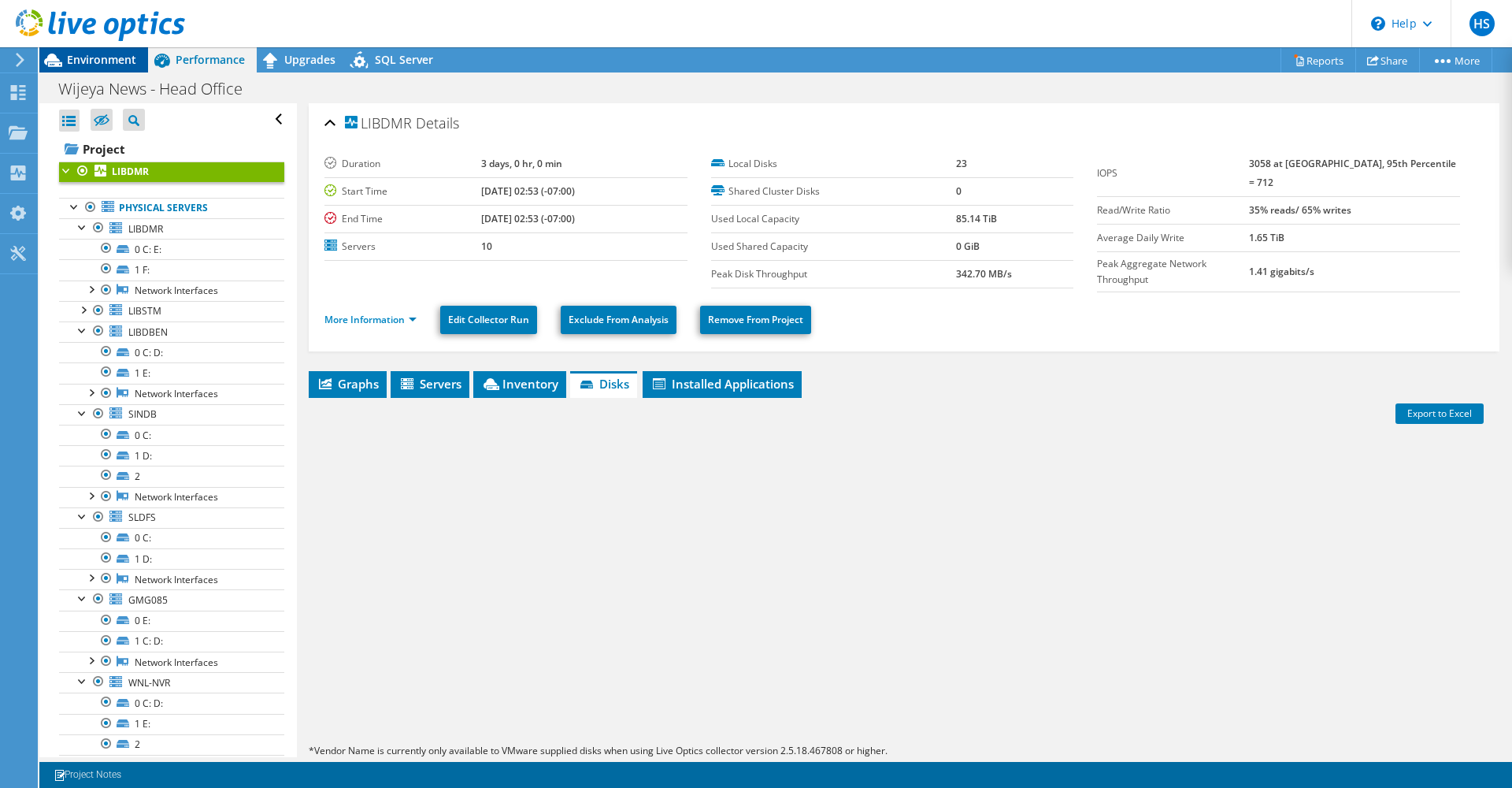
click at [76, 58] on span "Environment" at bounding box center [101, 59] width 70 height 15
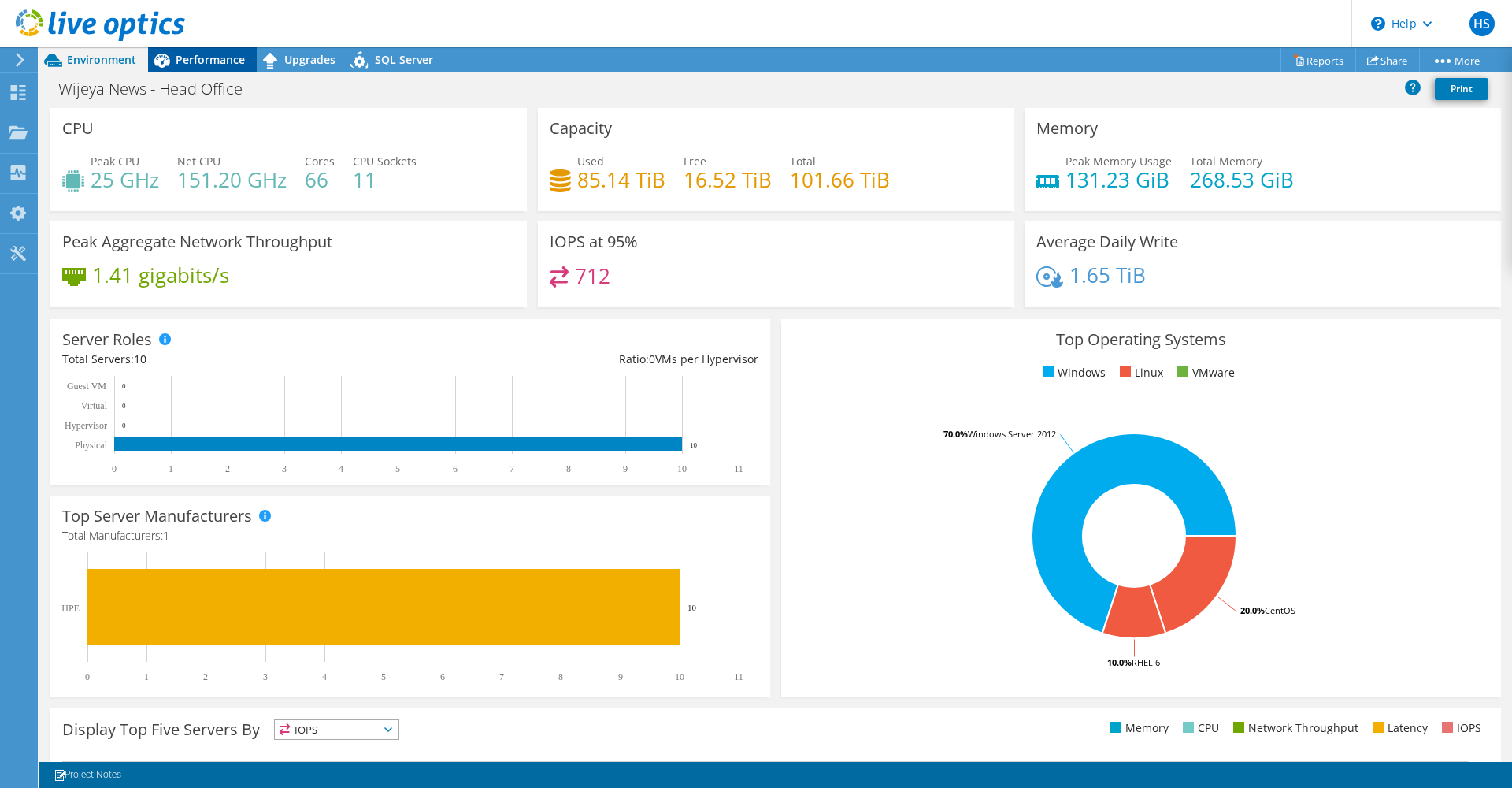
click at [209, 54] on span "Performance" at bounding box center [210, 59] width 70 height 15
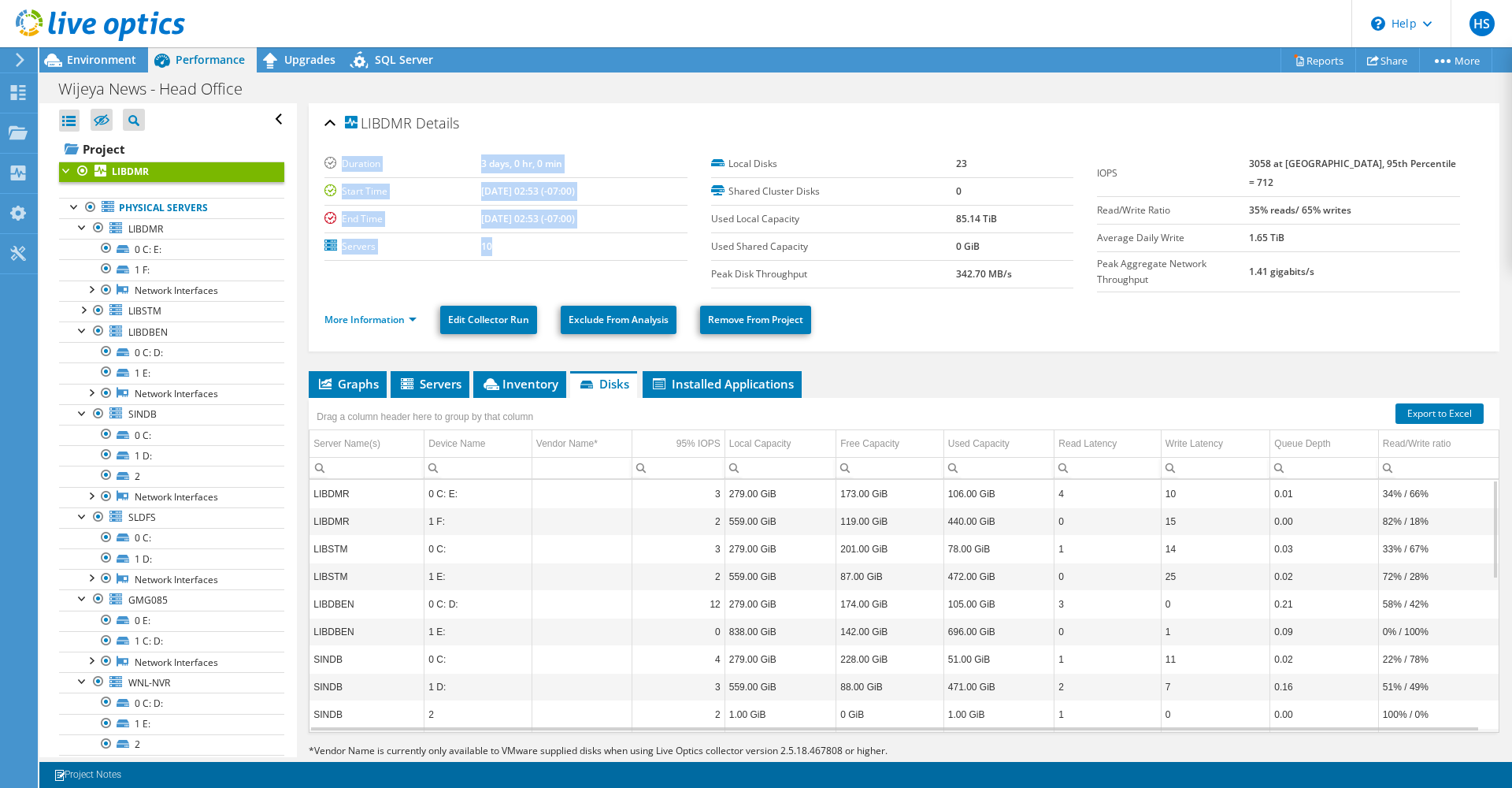
drag, startPoint x: 472, startPoint y: 250, endPoint x: 324, endPoint y: 166, distance: 170.2
click at [324, 166] on div "LIBDMR Details Duration 3 days, 0 hr, 0 min Start Time 10/08/2025, 02:53 (-07:0…" at bounding box center [904, 227] width 1191 height 248
click at [515, 109] on div "LIBDMR Details" at bounding box center [904, 124] width 1159 height 34
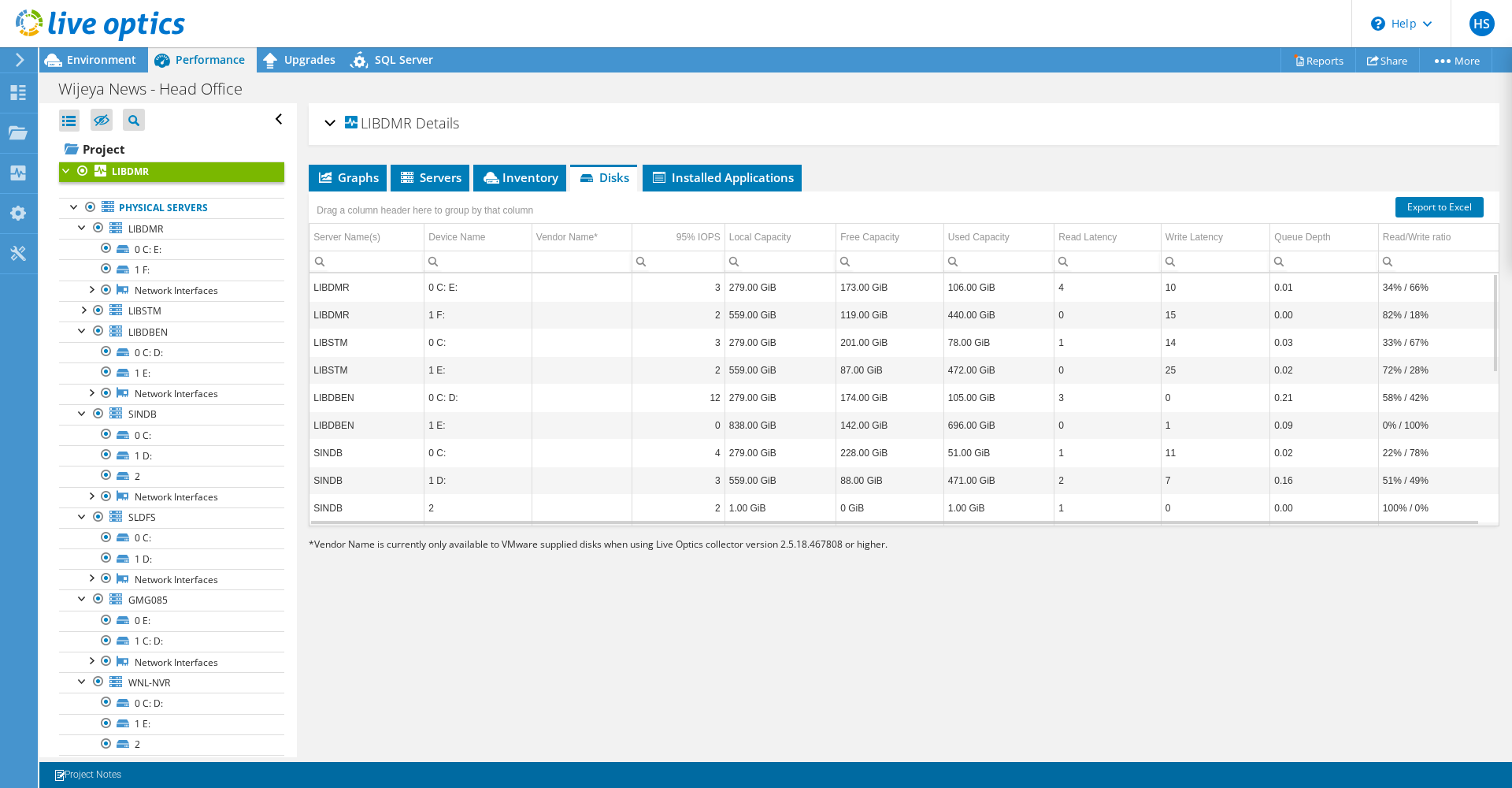
click at [492, 109] on div "LIBDMR Details" at bounding box center [904, 124] width 1159 height 34
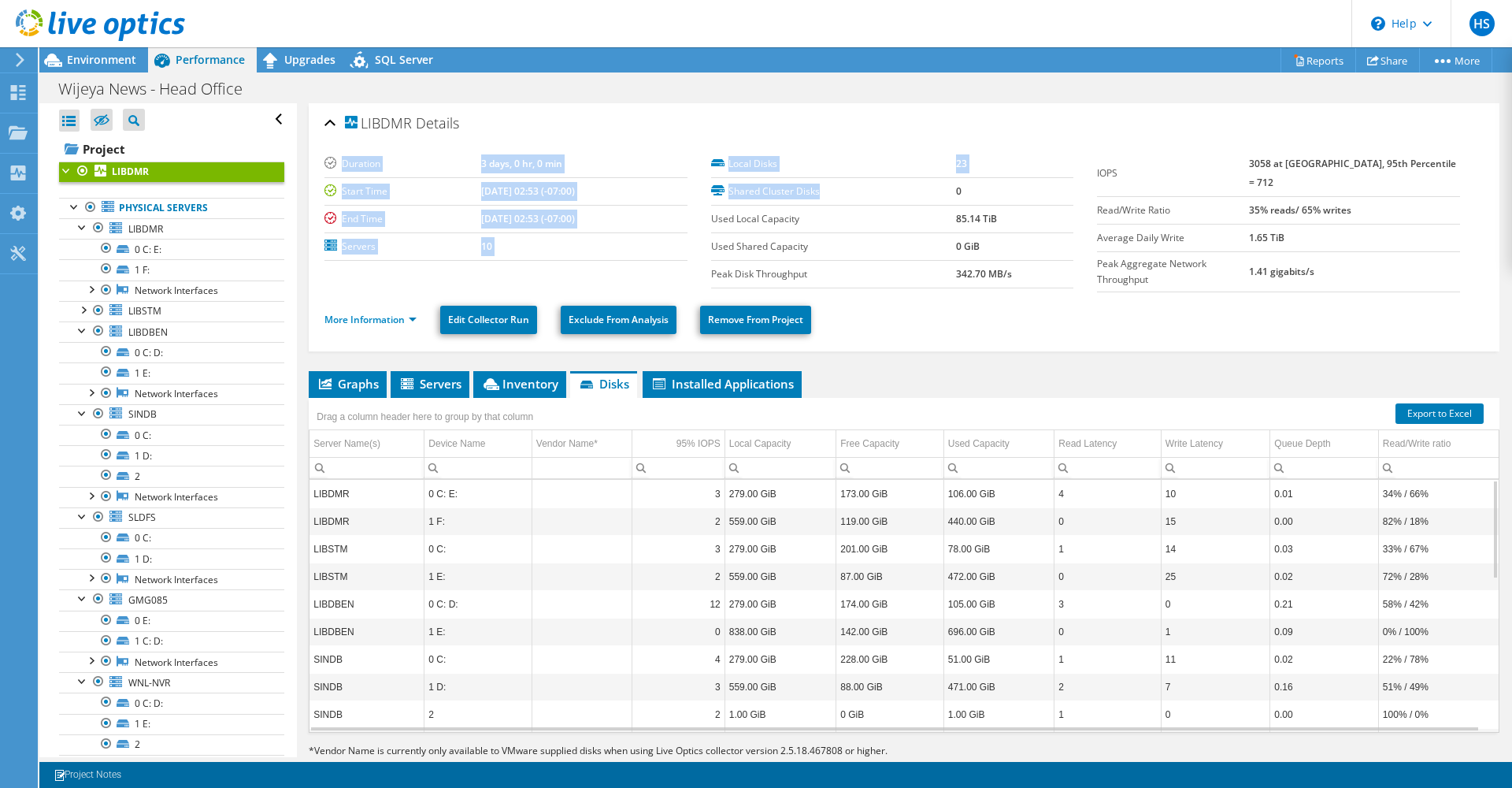
drag, startPoint x: 489, startPoint y: 124, endPoint x: 877, endPoint y: 203, distance: 396.0
click at [877, 203] on div "LIBDMR Details Duration 3 days, 0 hr, 0 min Start Time 10/08/2025, 02:53 (-07:0…" at bounding box center [904, 227] width 1191 height 248
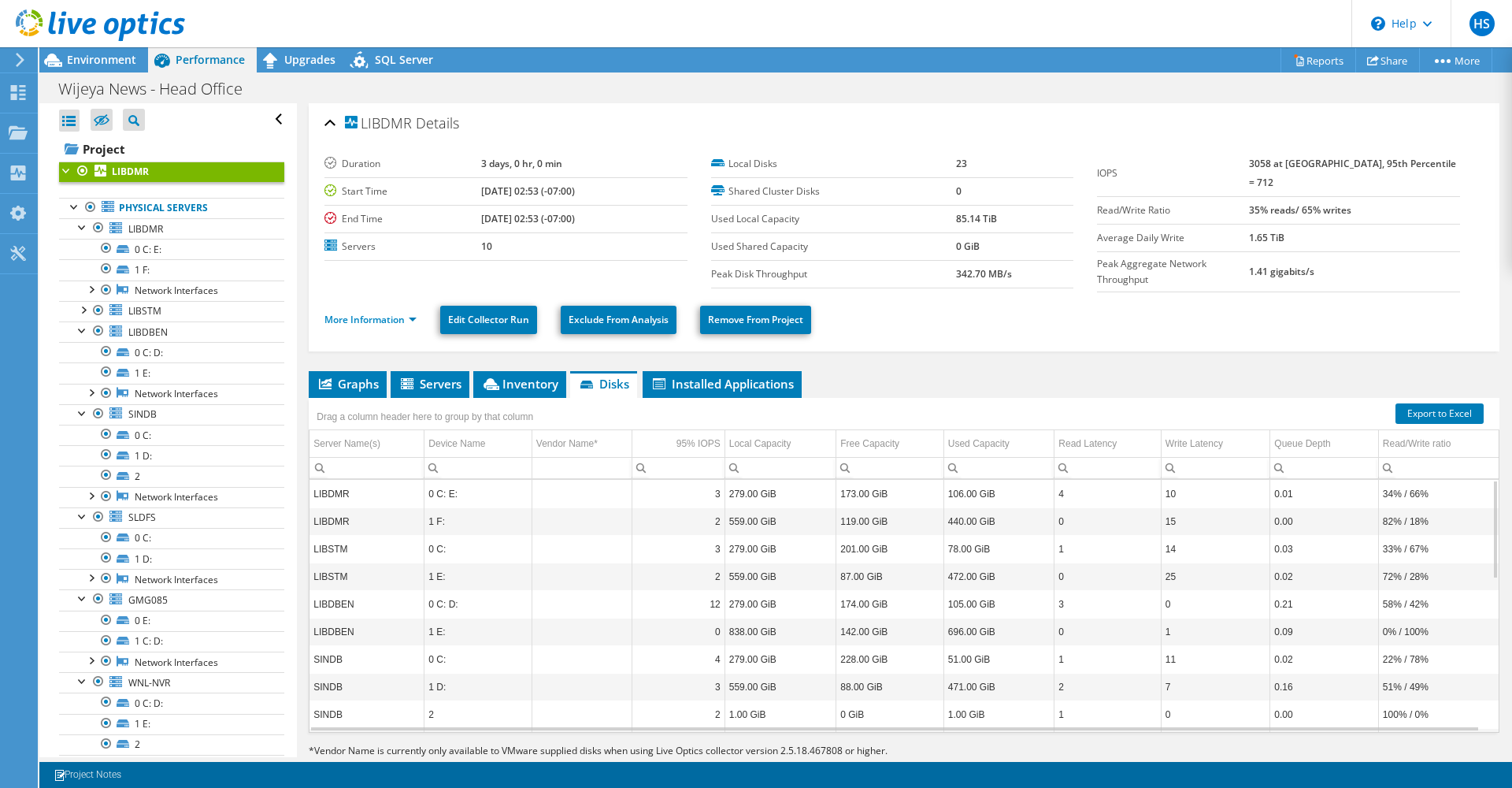
click at [708, 100] on div "Wijeya News - Head Office Print" at bounding box center [775, 88] width 1472 height 29
click at [112, 64] on span "Environment" at bounding box center [101, 59] width 70 height 15
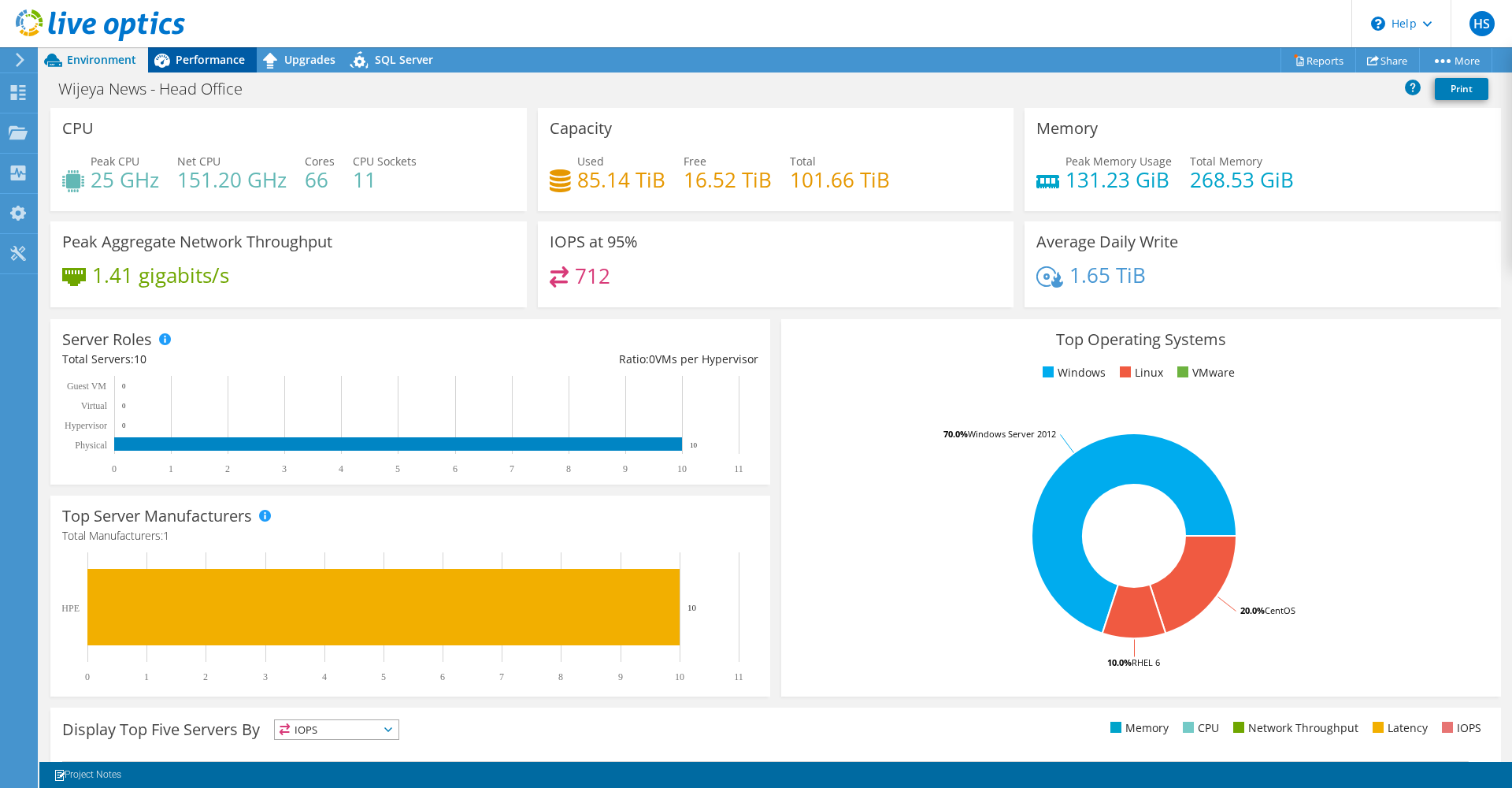
click at [213, 68] on div "Performance" at bounding box center [202, 60] width 109 height 26
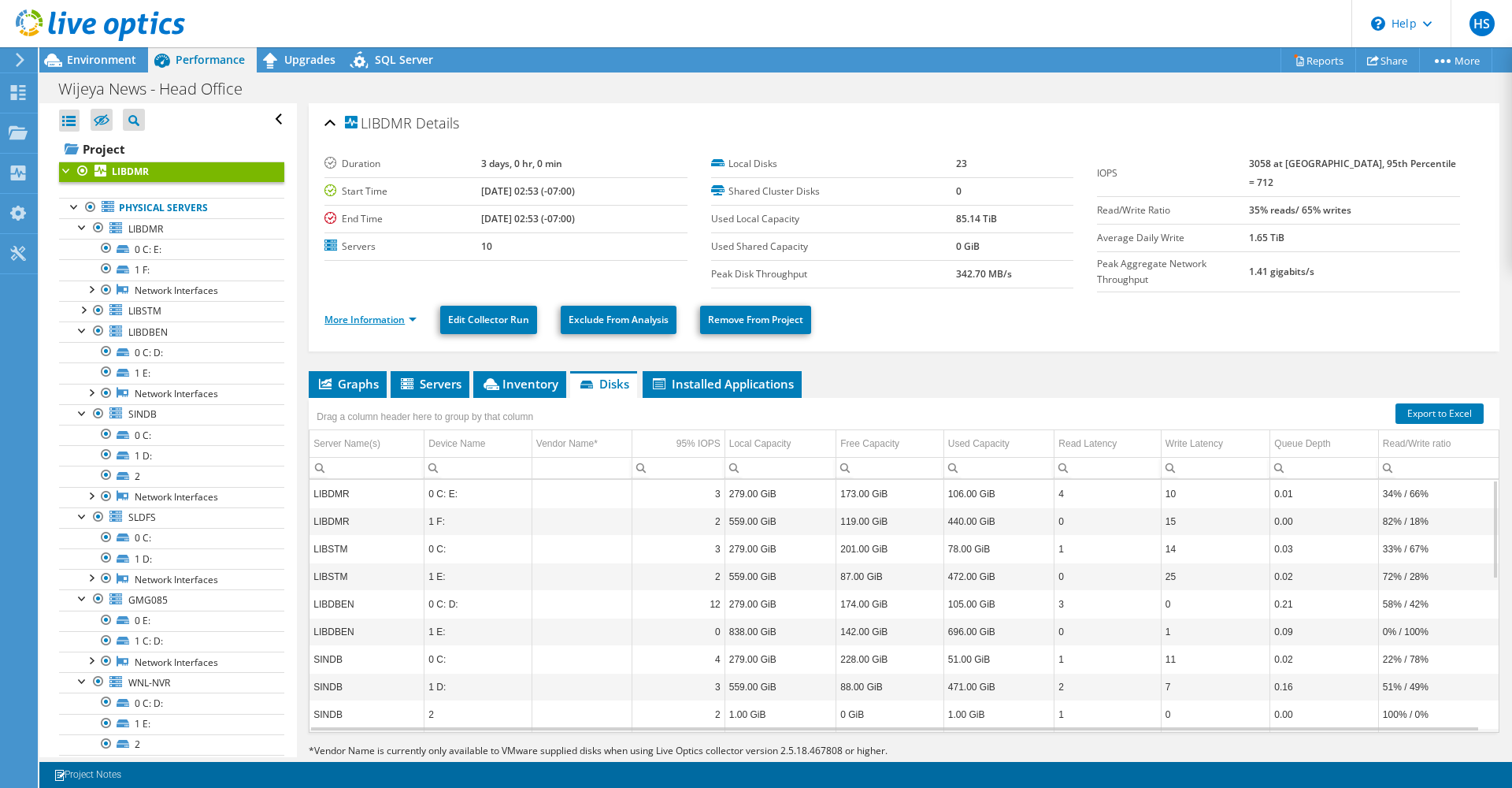
click at [381, 316] on link "More Information" at bounding box center [371, 319] width 92 height 13
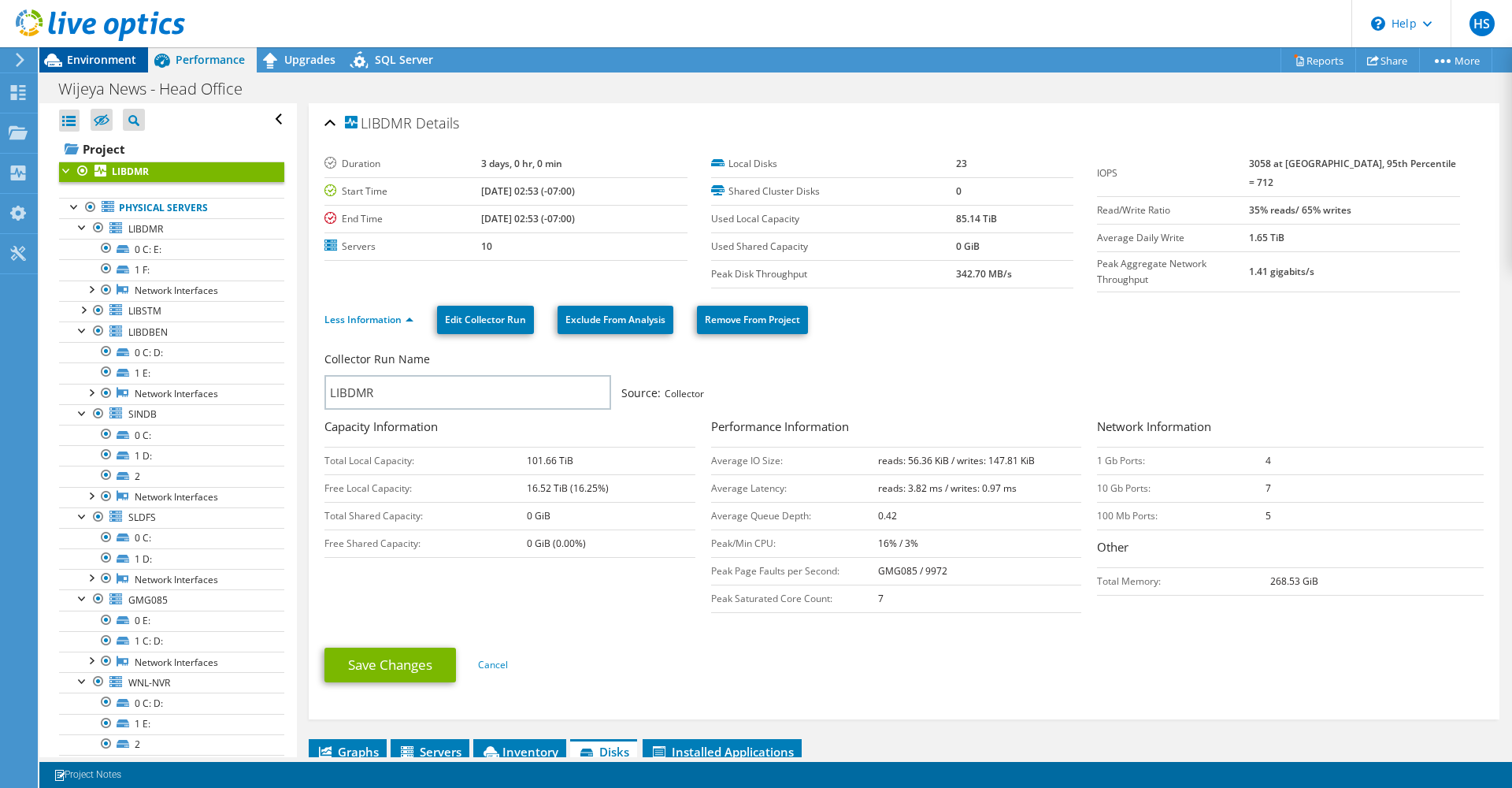
click at [55, 55] on icon at bounding box center [53, 60] width 19 height 13
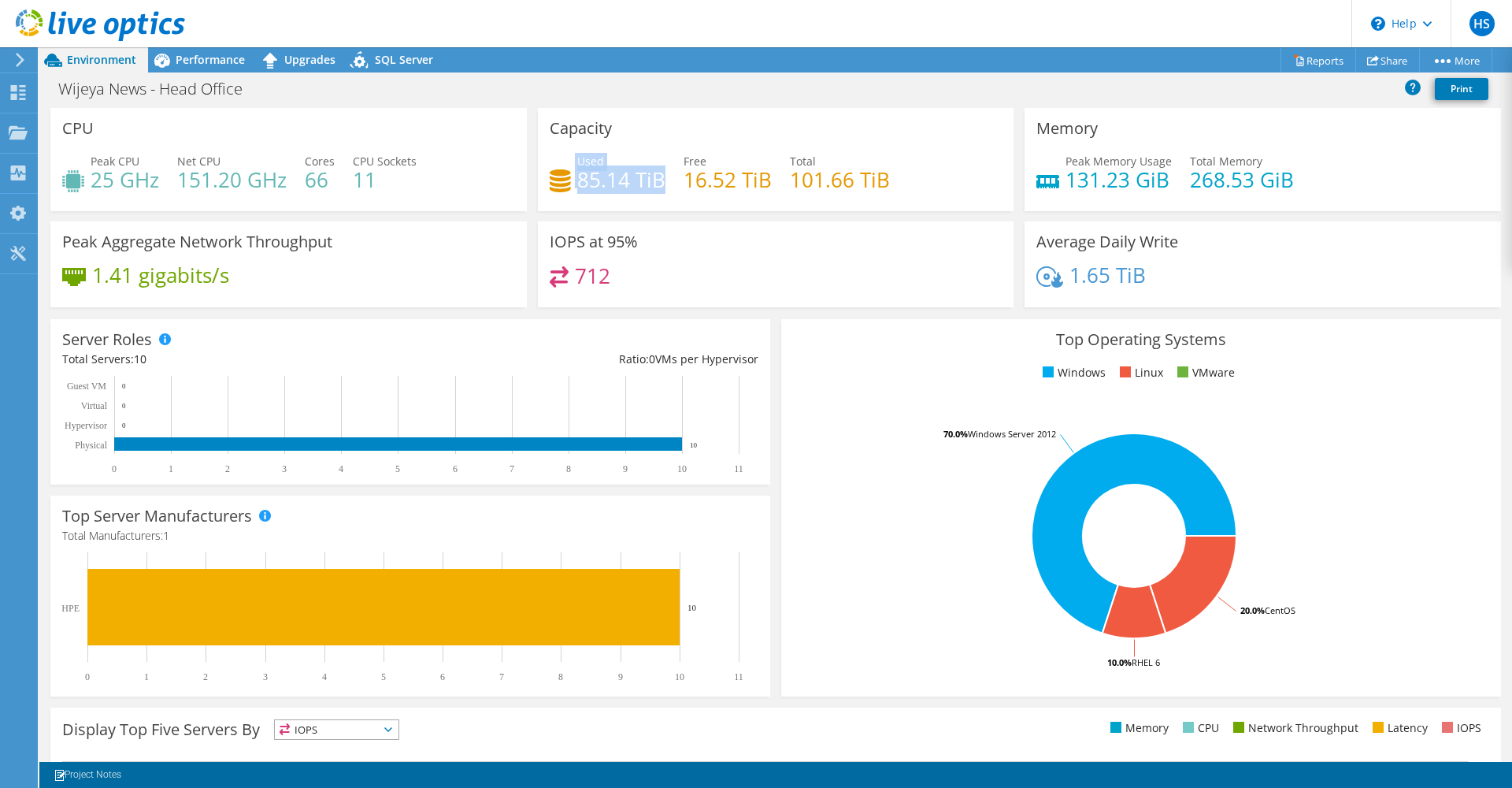
drag, startPoint x: 657, startPoint y: 179, endPoint x: 569, endPoint y: 184, distance: 88.1
click at [569, 184] on div "Used 85.14 TiB" at bounding box center [607, 170] width 116 height 35
click at [384, 179] on h4 "11" at bounding box center [385, 180] width 64 height 18
click at [1461, 355] on div "Top Operating Systems Windows Linux VMware 20.0% CentOS 10.0% RHEL 6 70.0% Wind…" at bounding box center [1141, 508] width 720 height 378
